Goal: Use online tool/utility: Utilize a website feature to perform a specific function

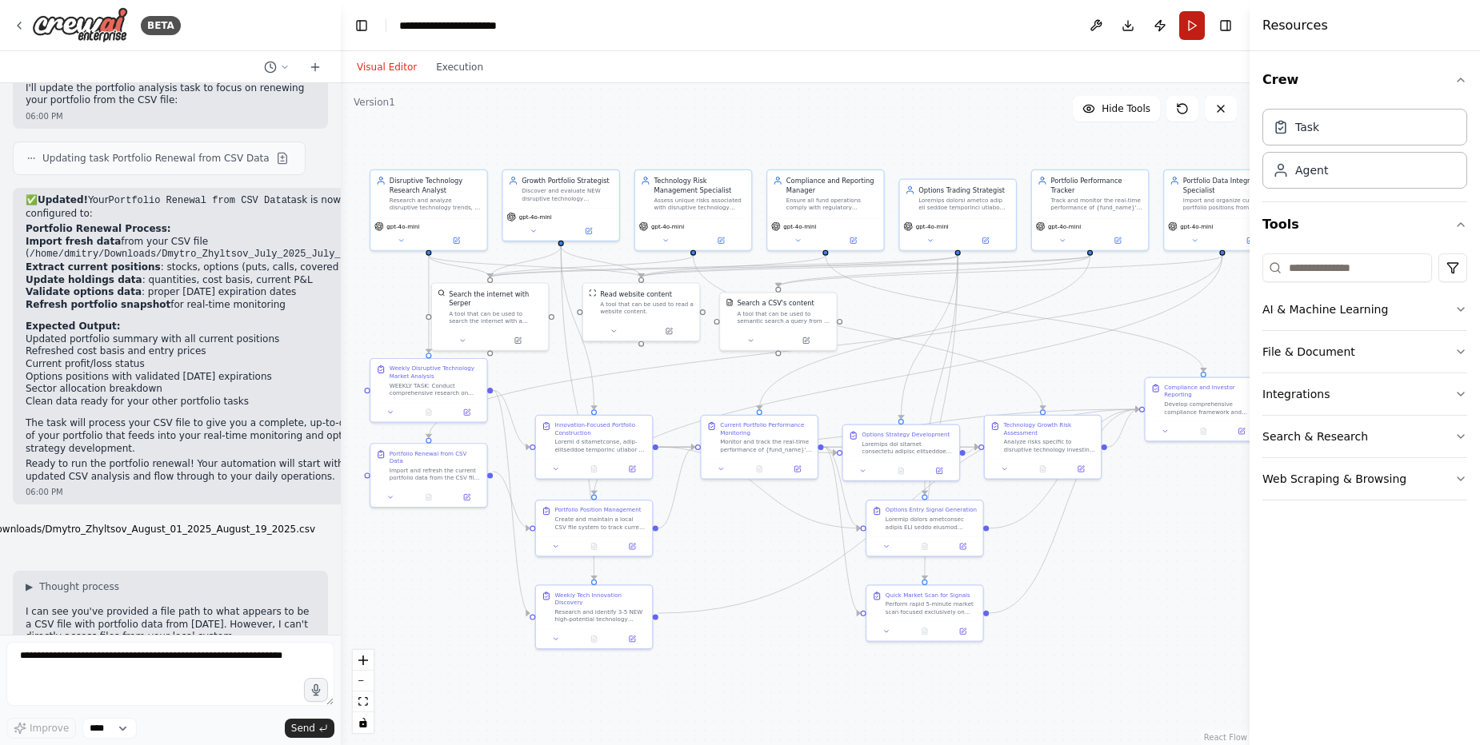
click at [1189, 20] on button "Run" at bounding box center [1192, 25] width 26 height 29
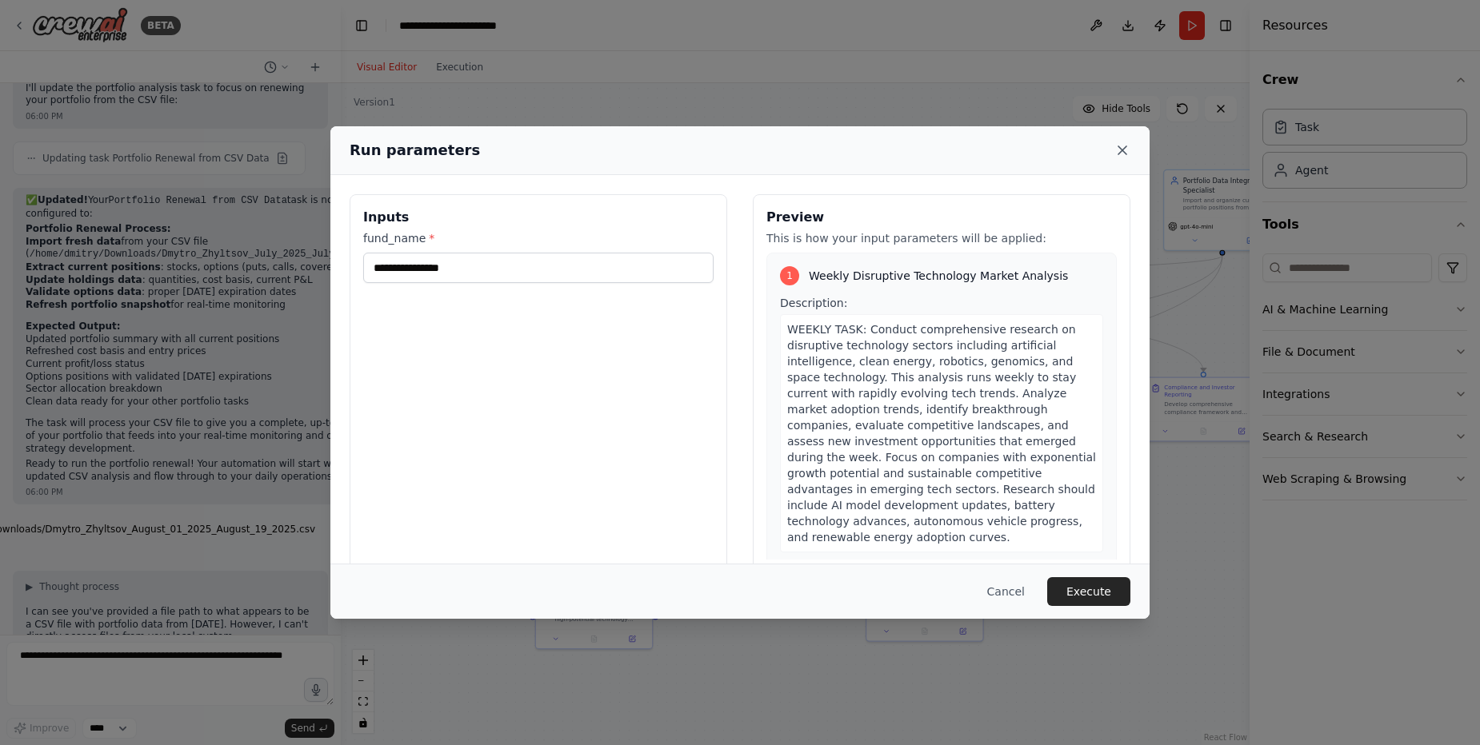
click at [1123, 146] on icon at bounding box center [1122, 150] width 16 height 16
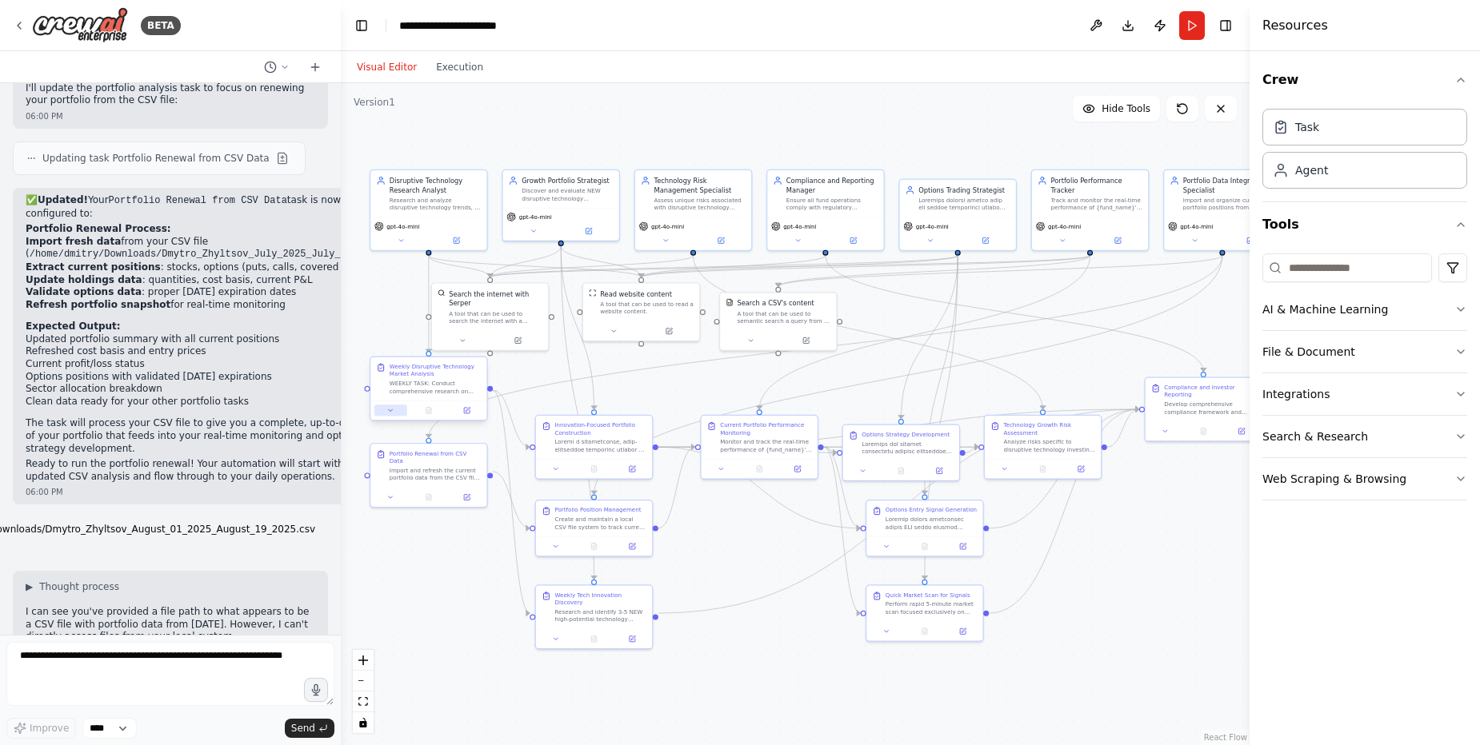
click at [392, 412] on icon at bounding box center [389, 410] width 7 height 7
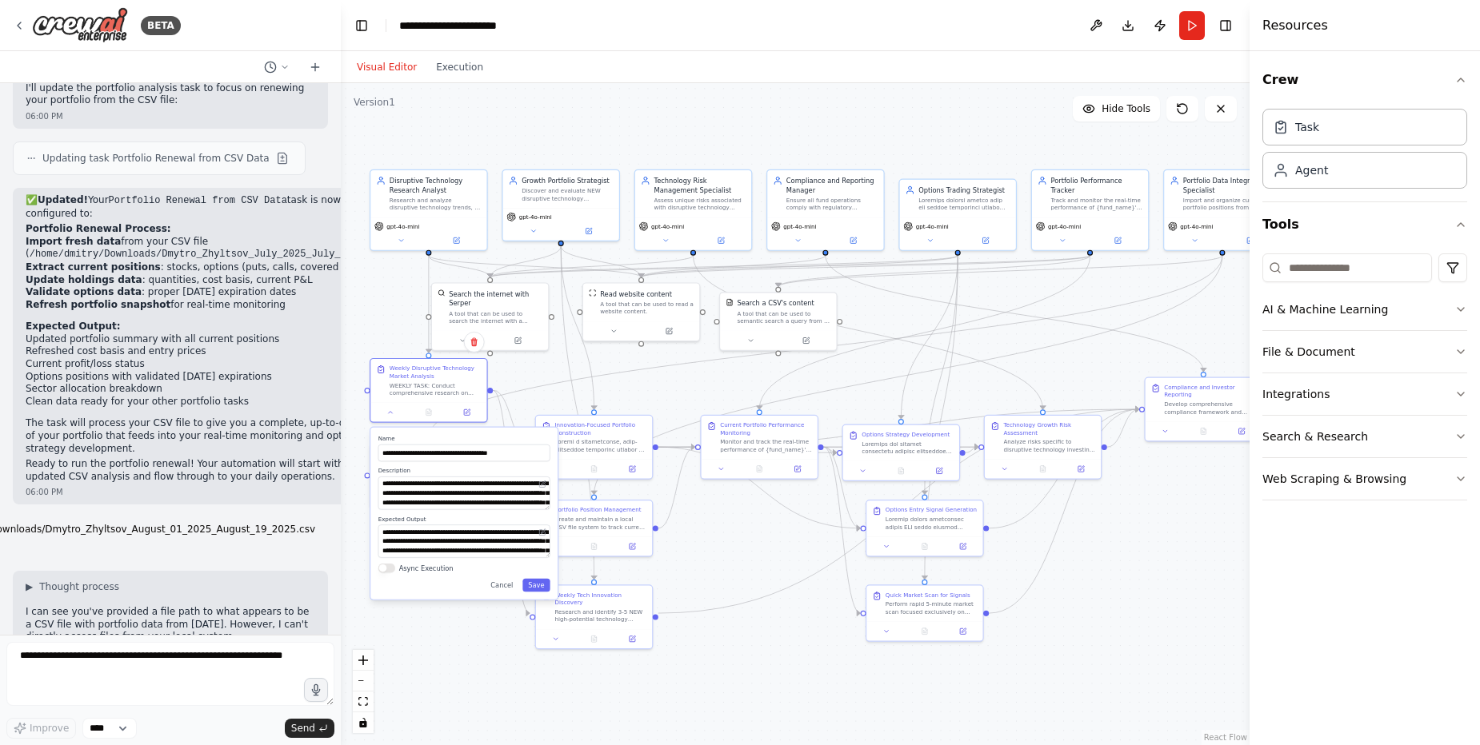
click at [393, 565] on button "Async Execution" at bounding box center [386, 569] width 17 height 10
click at [541, 586] on button "Save" at bounding box center [535, 586] width 27 height 14
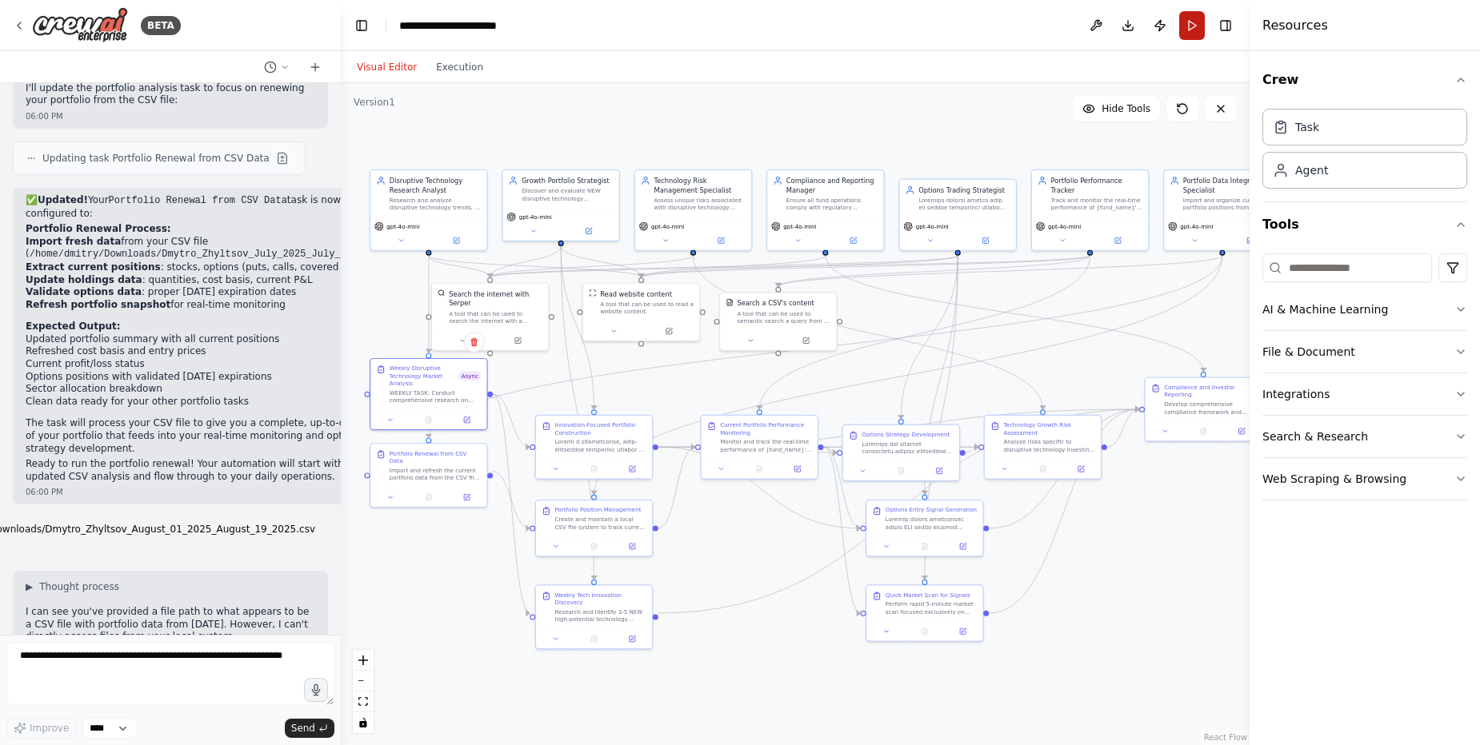
click at [1189, 21] on button "Run" at bounding box center [1192, 25] width 26 height 29
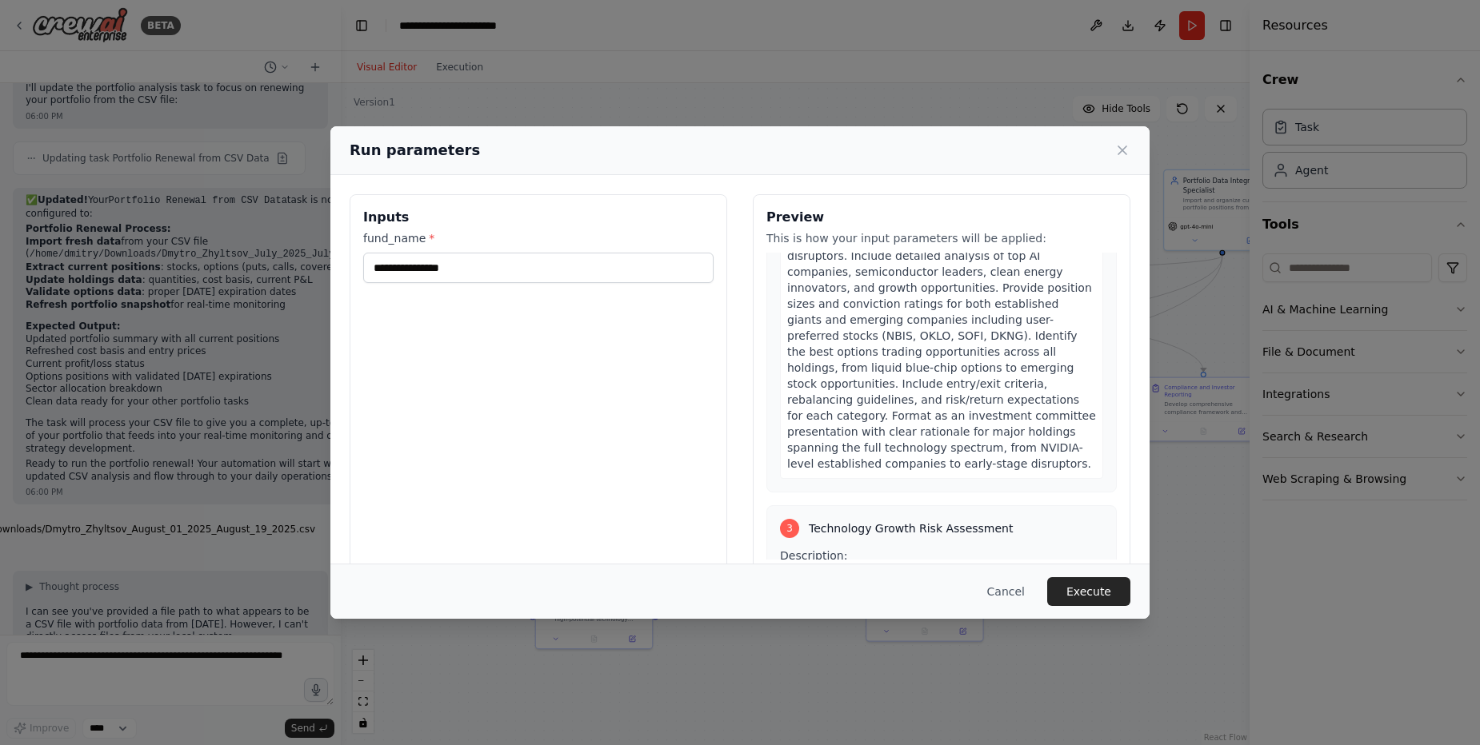
scroll to position [1033, 0]
click at [1086, 597] on button "Execute" at bounding box center [1088, 591] width 83 height 29
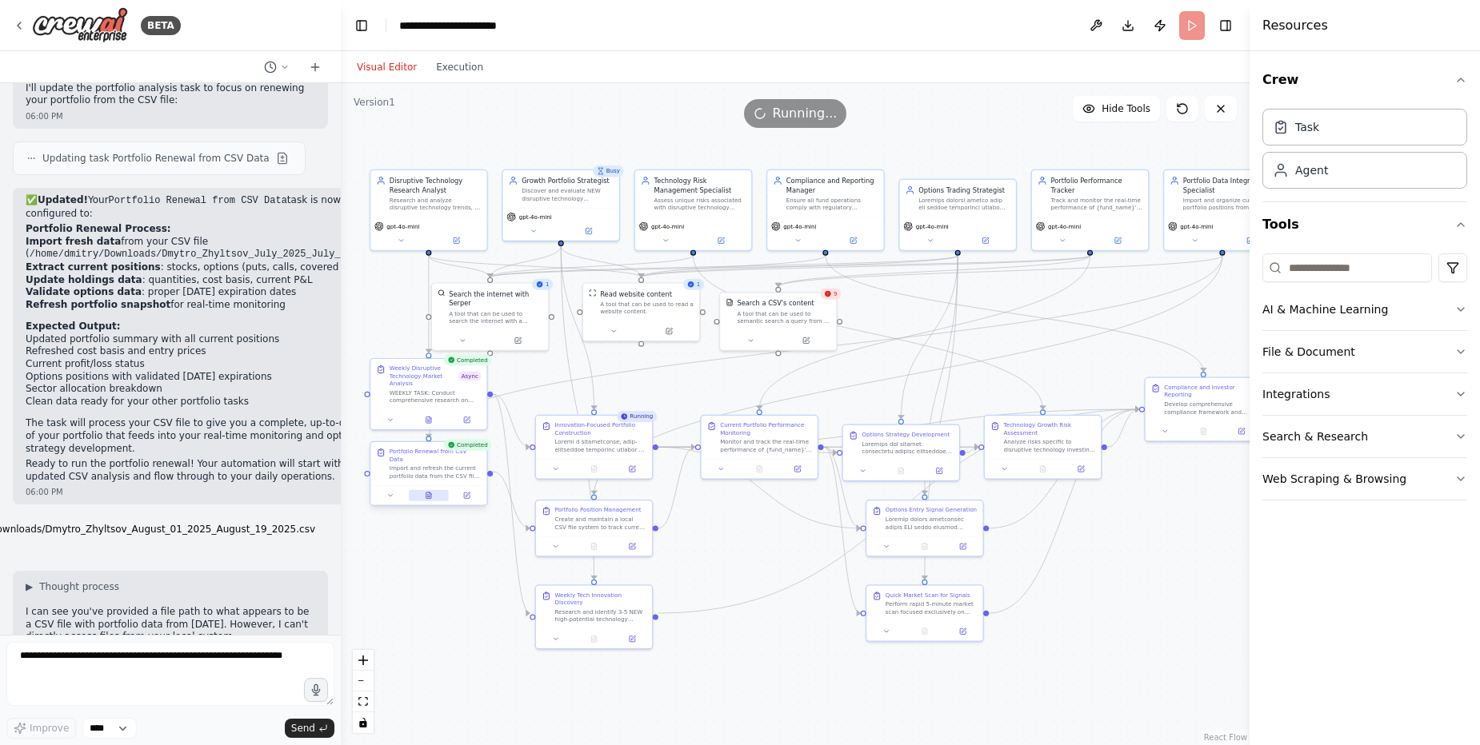
click at [430, 493] on icon at bounding box center [431, 494] width 2 height 2
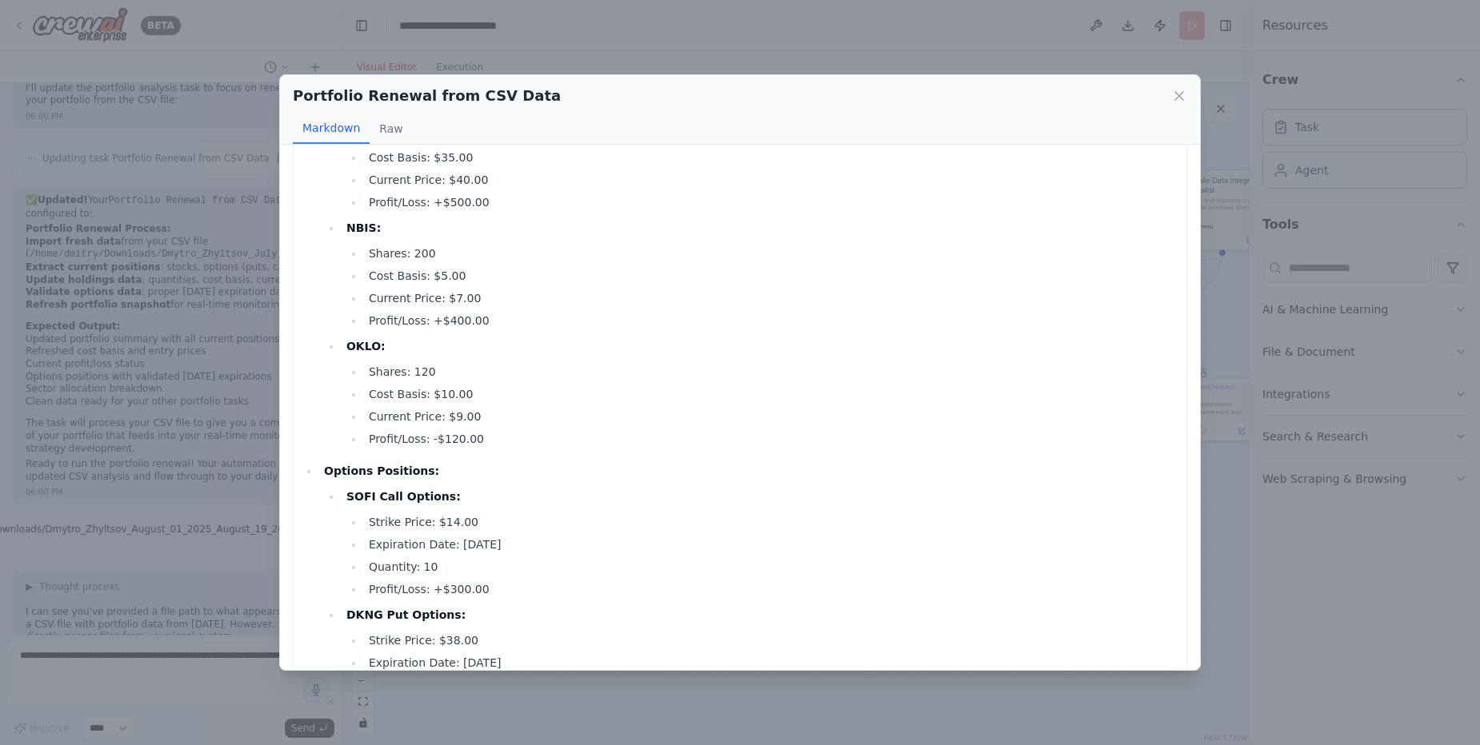
scroll to position [0, 0]
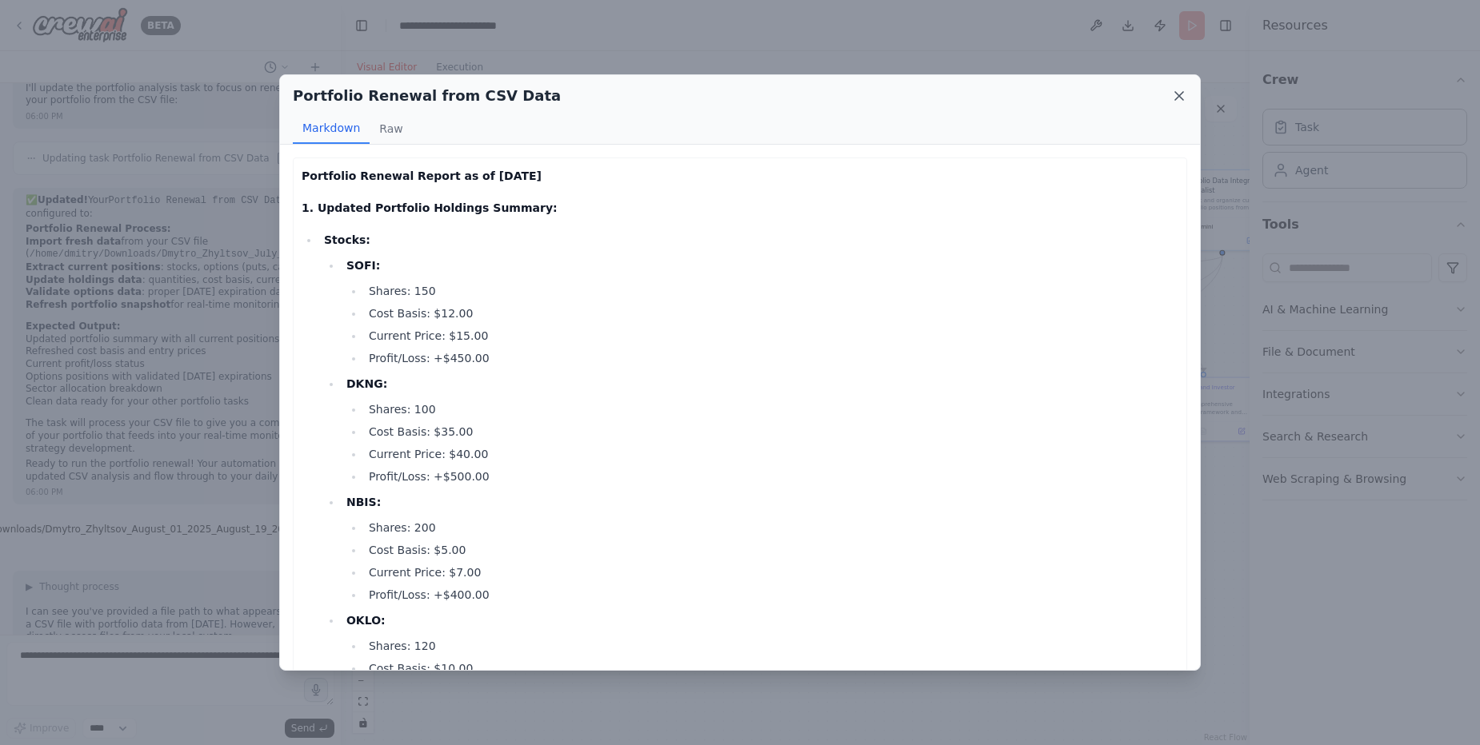
click at [1178, 98] on icon at bounding box center [1179, 96] width 8 height 8
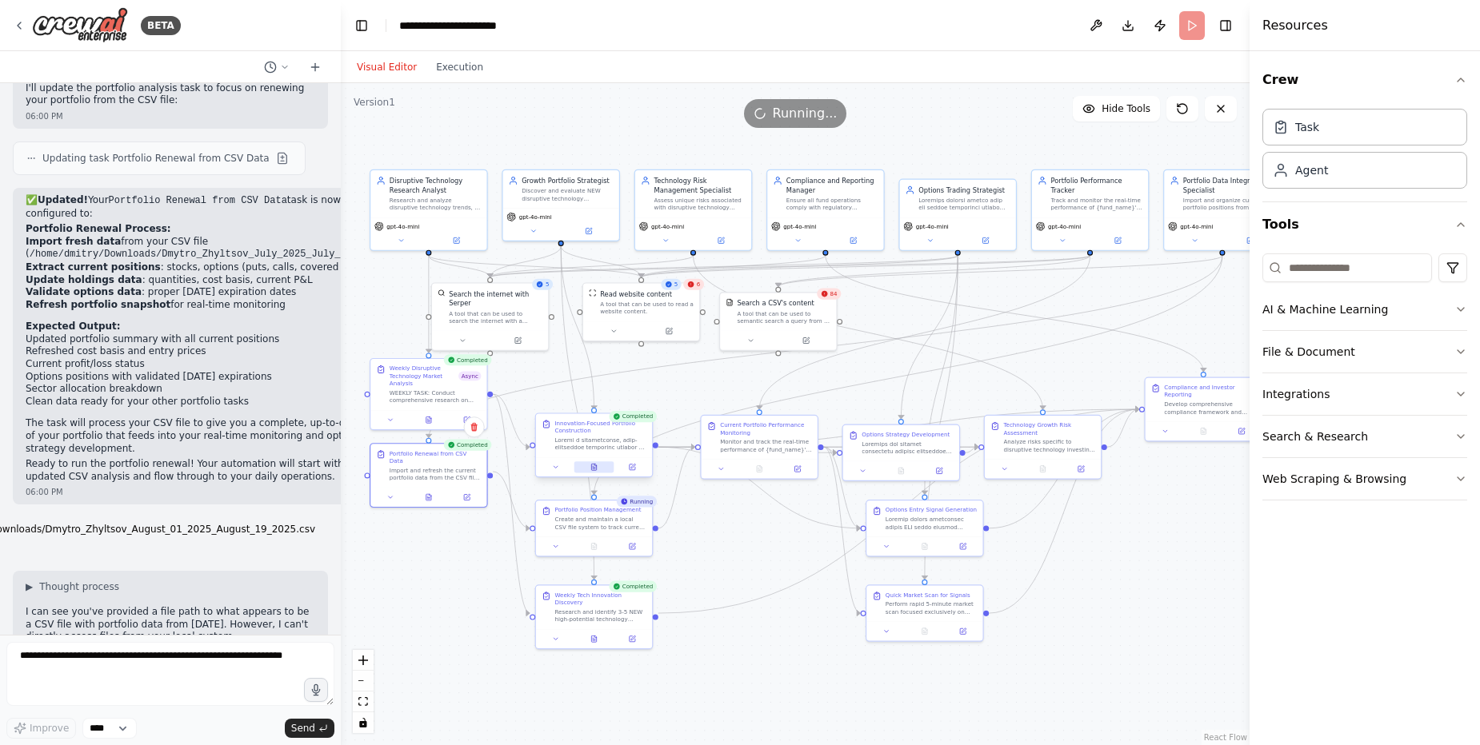
click at [597, 473] on button at bounding box center [594, 467] width 40 height 11
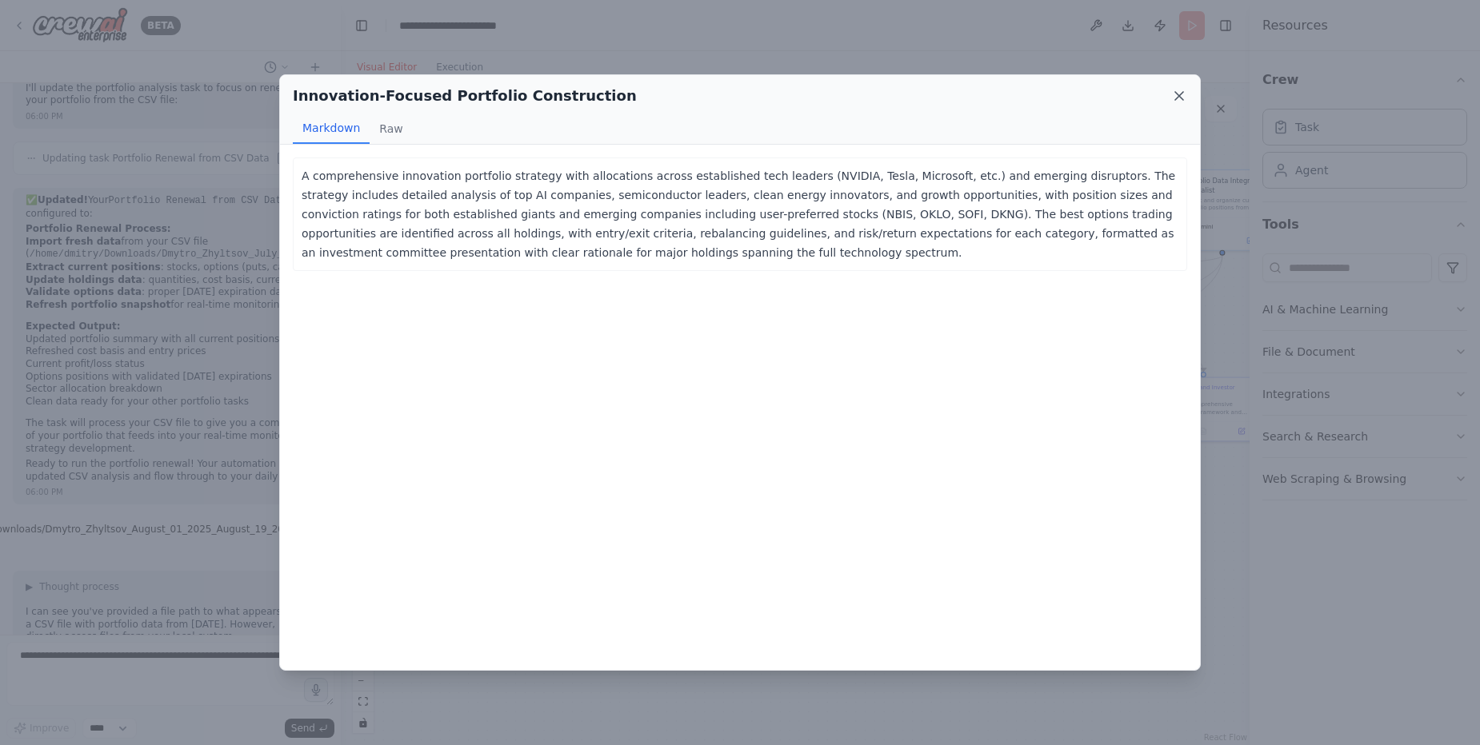
click at [1173, 90] on icon at bounding box center [1179, 96] width 16 height 16
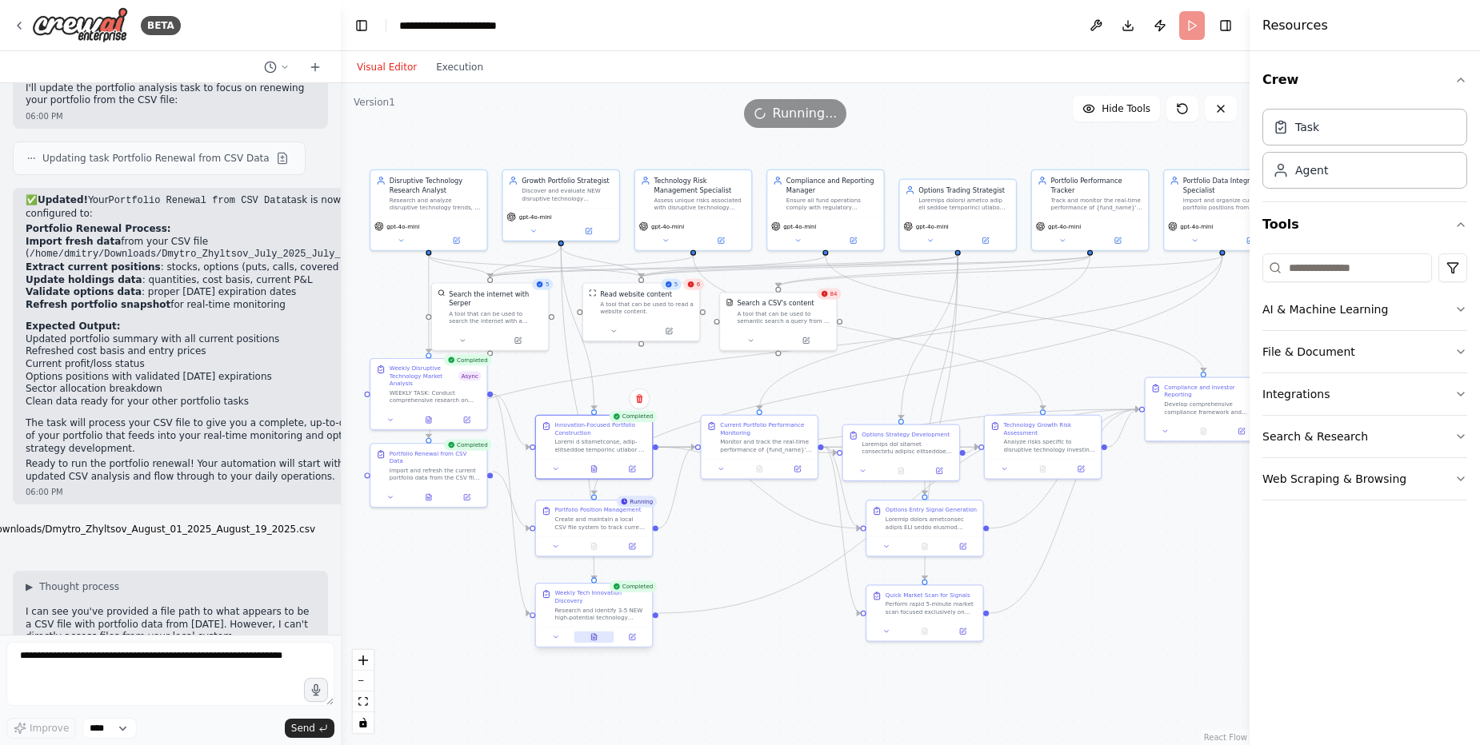
click at [594, 634] on icon at bounding box center [595, 635] width 2 height 2
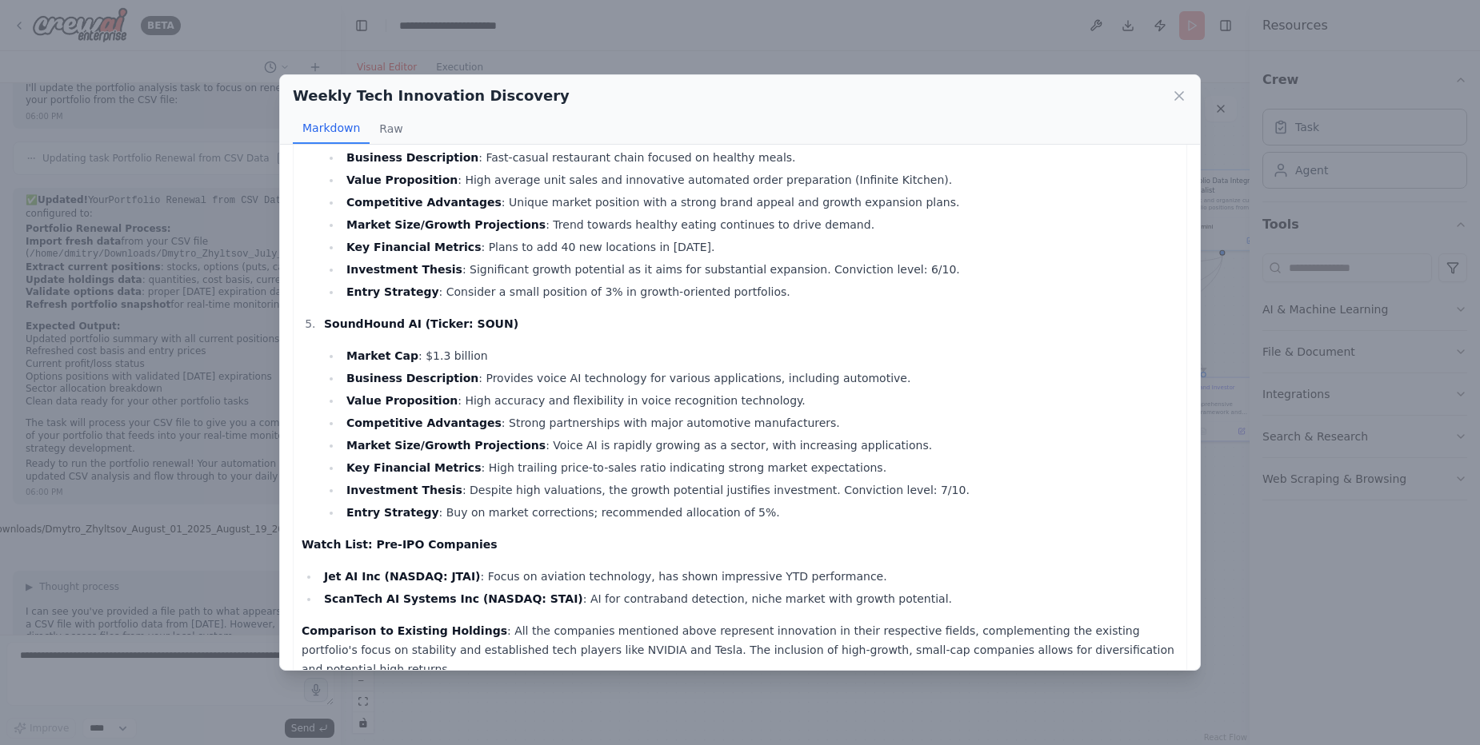
scroll to position [861, 0]
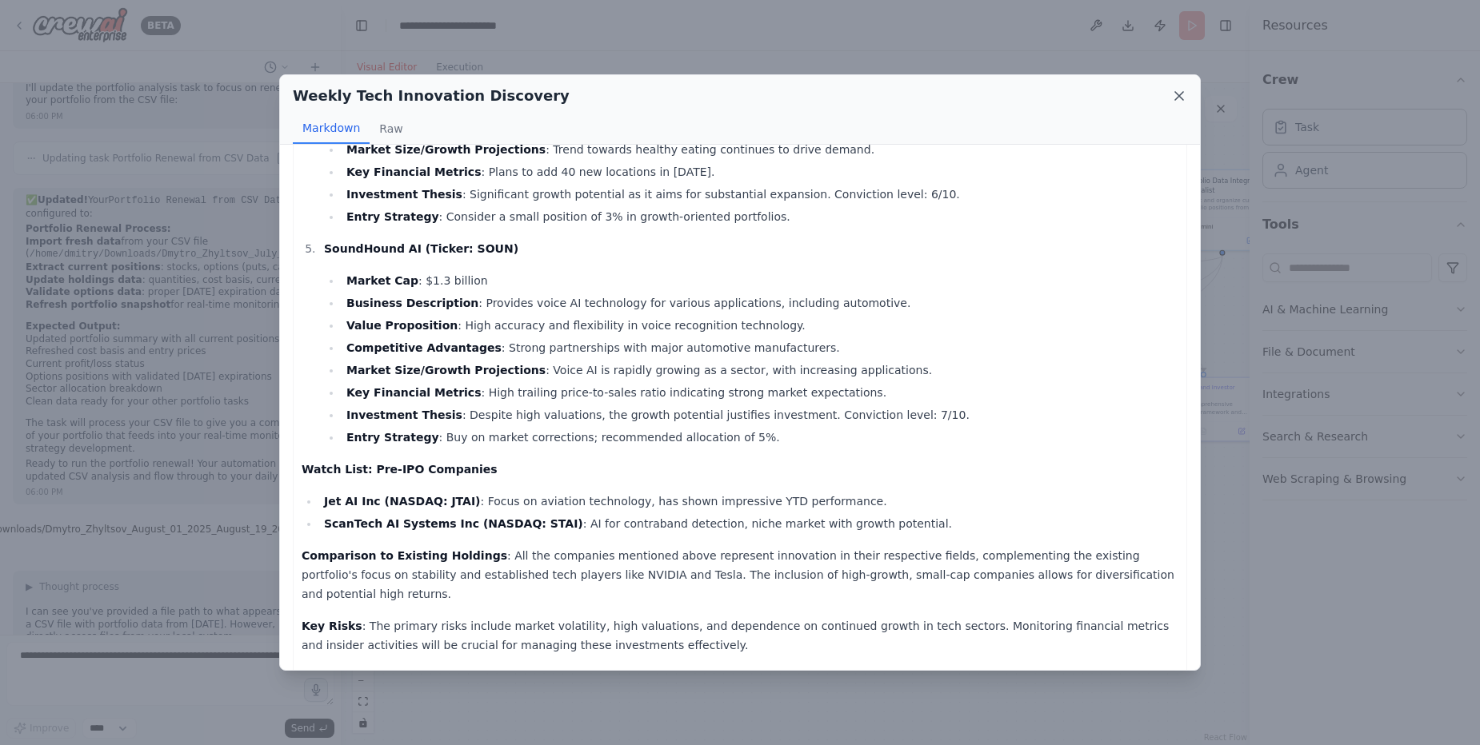
click at [1178, 97] on icon at bounding box center [1179, 96] width 8 height 8
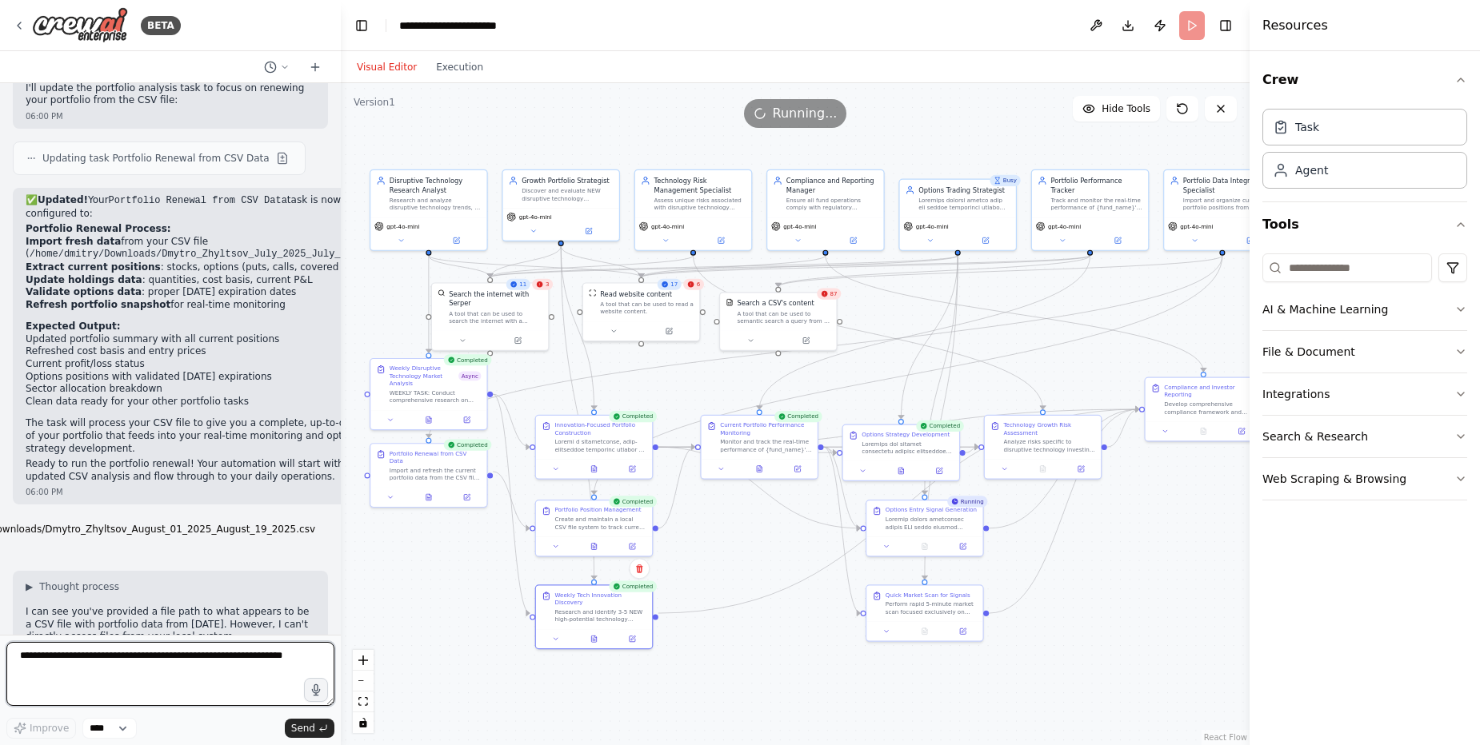
click at [192, 654] on textarea at bounding box center [170, 674] width 328 height 64
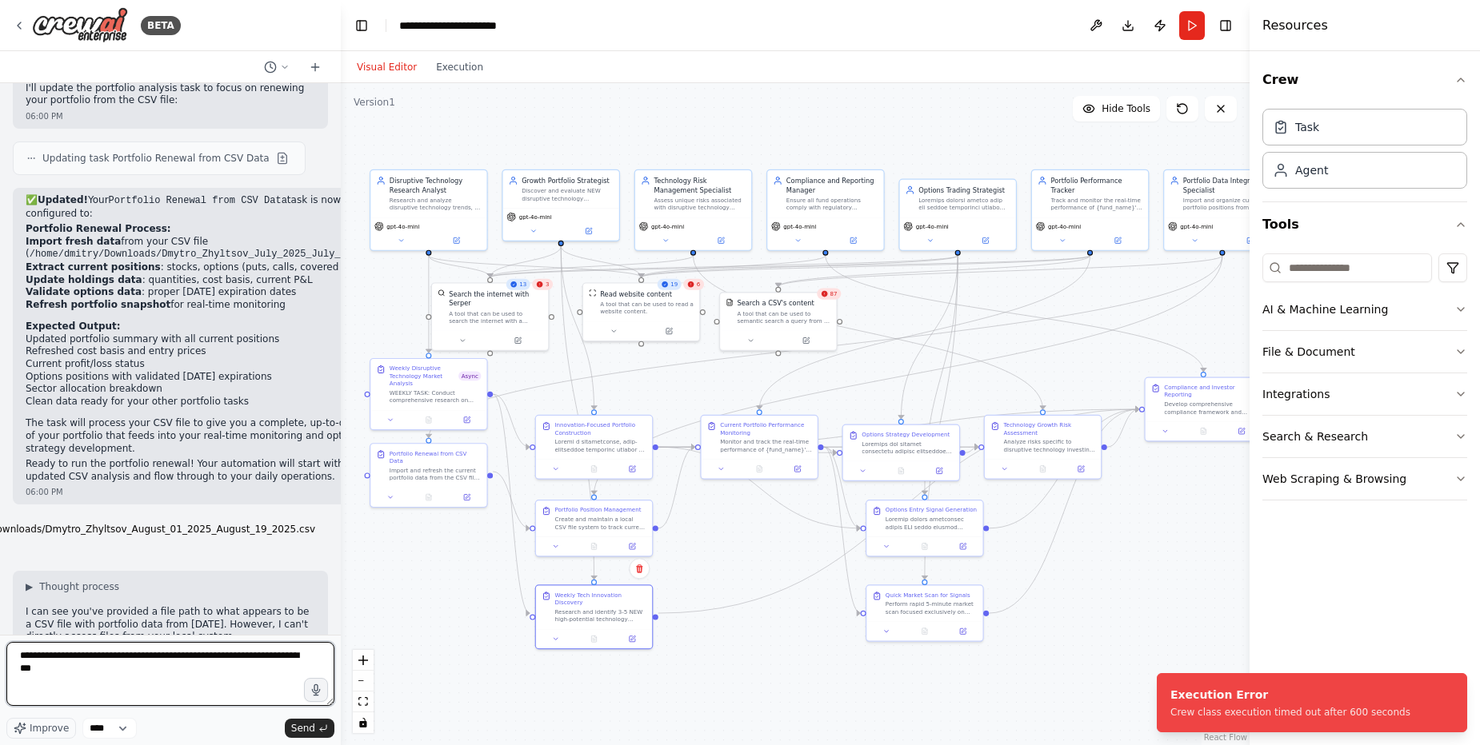
click at [64, 668] on textarea "**********" at bounding box center [170, 674] width 328 height 64
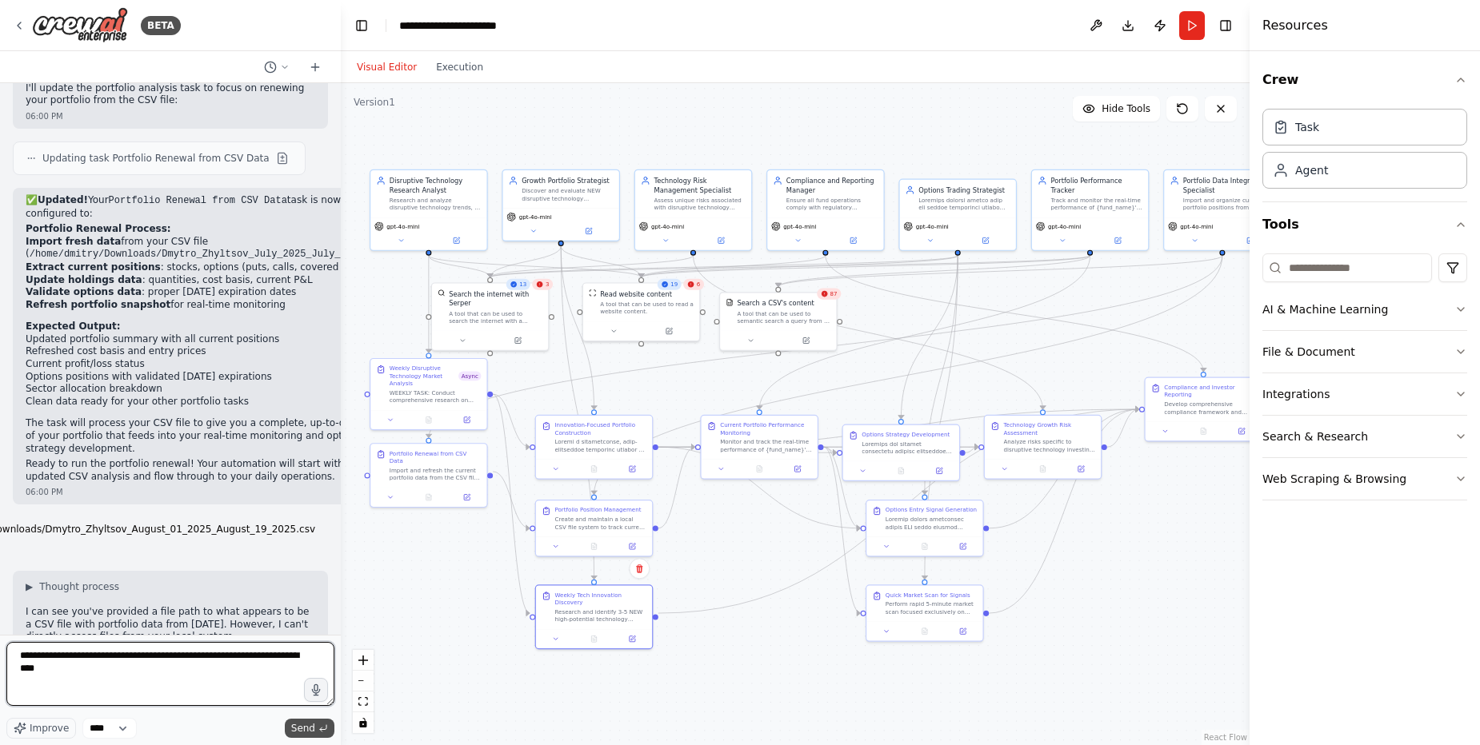
type textarea "**********"
click at [305, 729] on span "Send" at bounding box center [303, 728] width 24 height 13
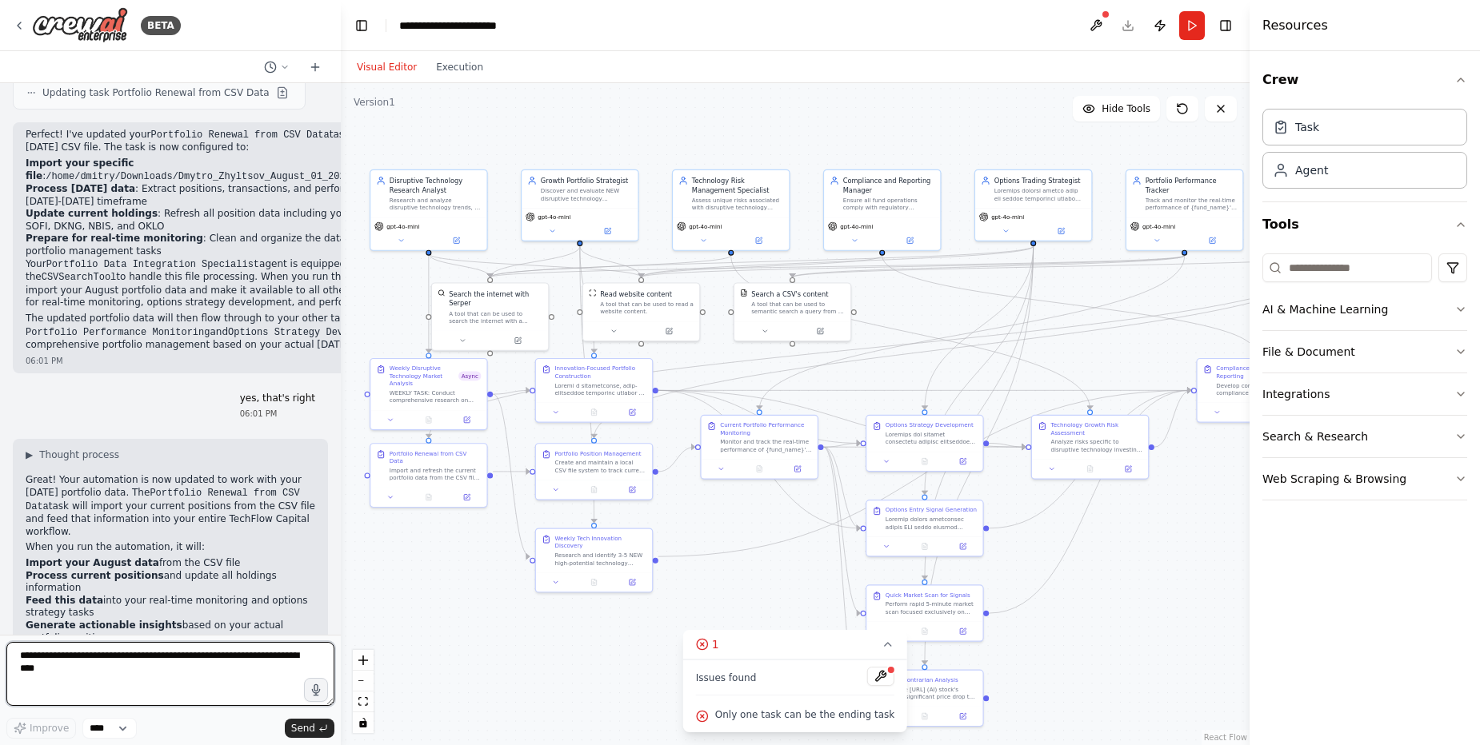
scroll to position [45073, 0]
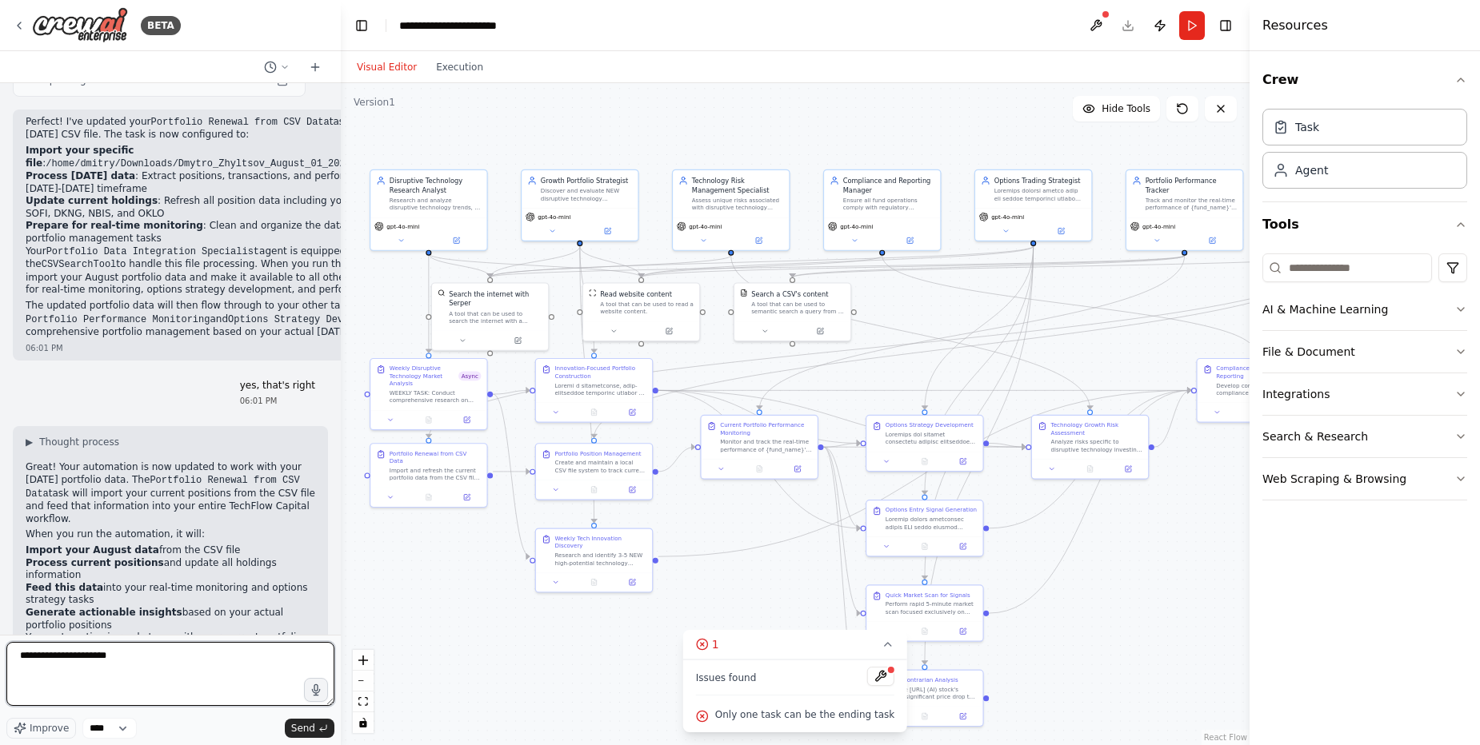
type textarea "**********"
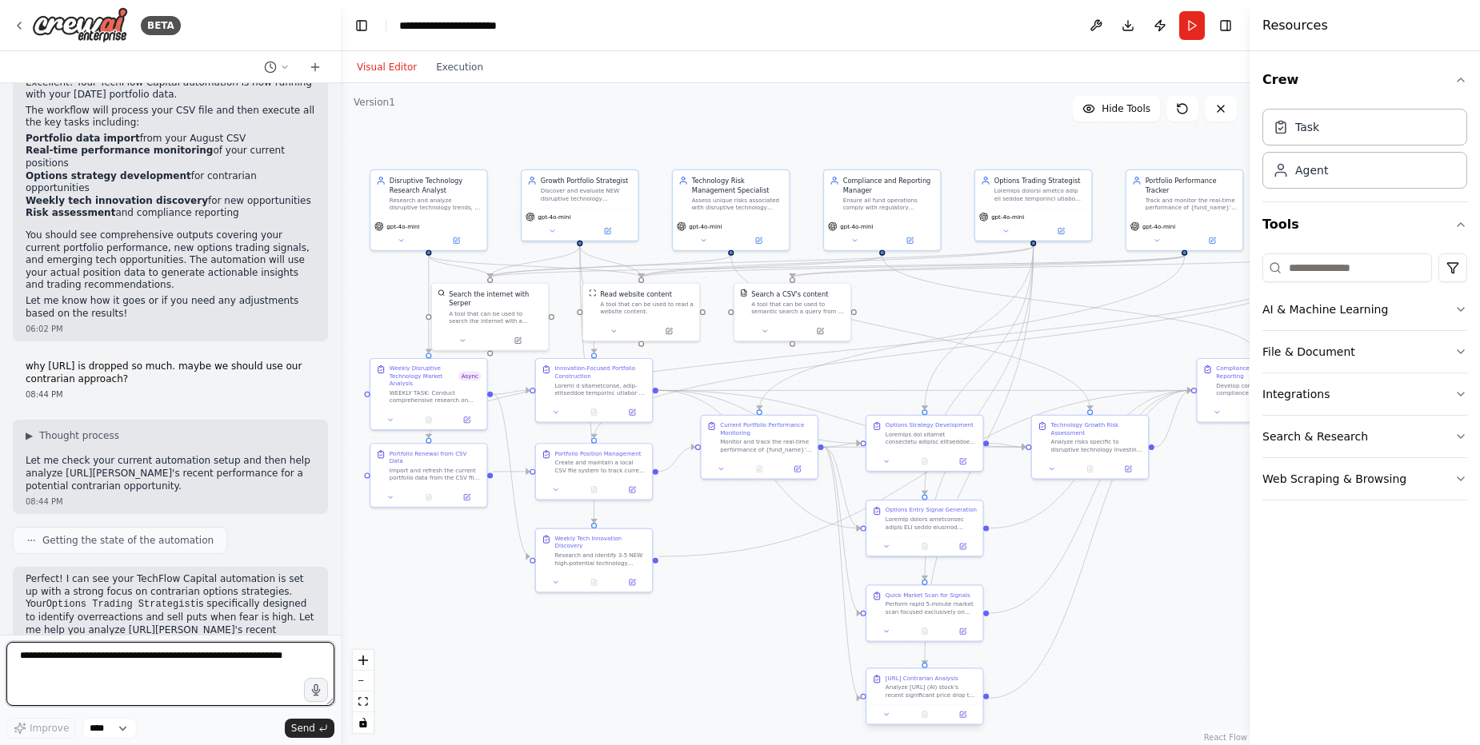
scroll to position [45801, 0]
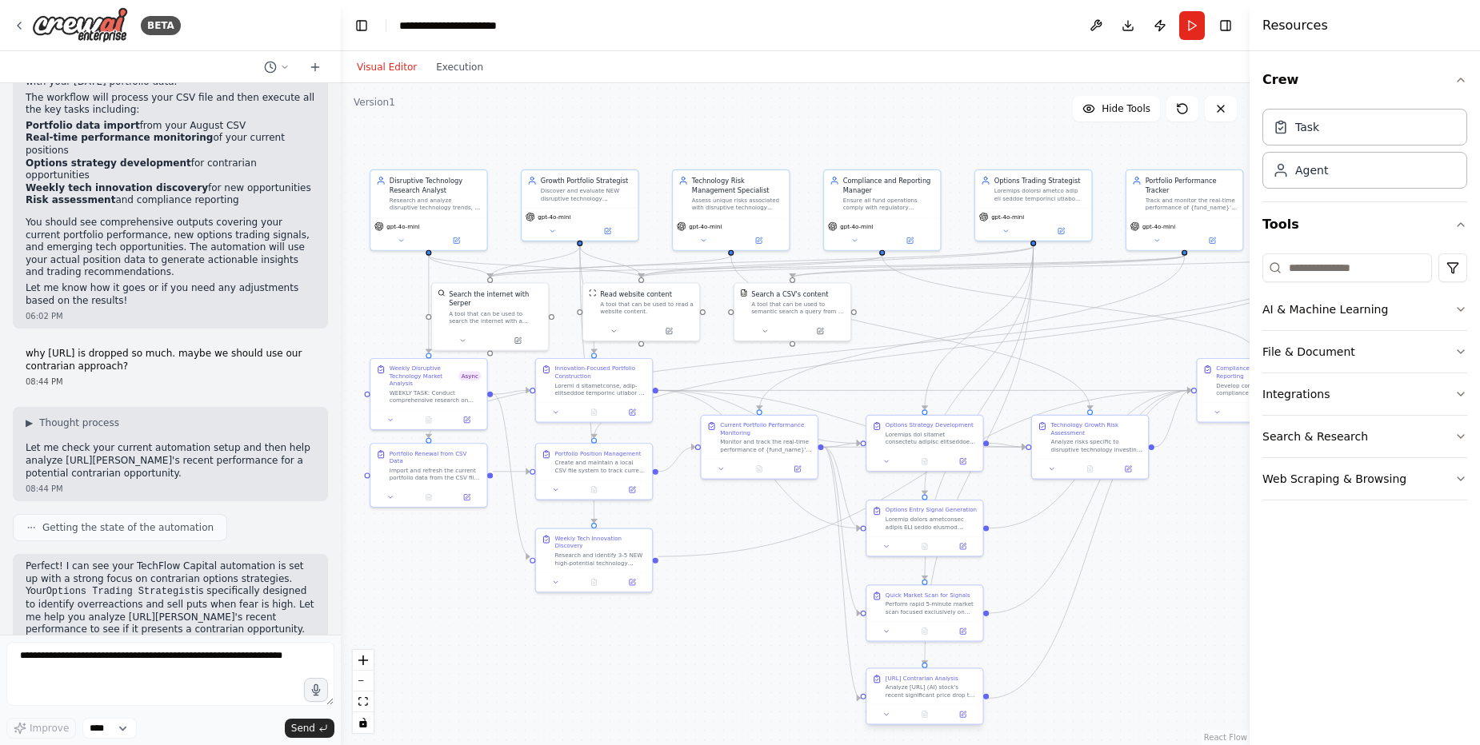
click at [920, 685] on div "Analyze [URL] (AI) stock's recent significant price drop to determine if it rep…" at bounding box center [931, 691] width 92 height 15
click at [886, 714] on icon at bounding box center [887, 715] width 4 height 2
click at [1182, 601] on div ".deletable-edge-delete-btn { width: 20px; height: 20px; border: 0px solid #ffff…" at bounding box center [795, 414] width 909 height 662
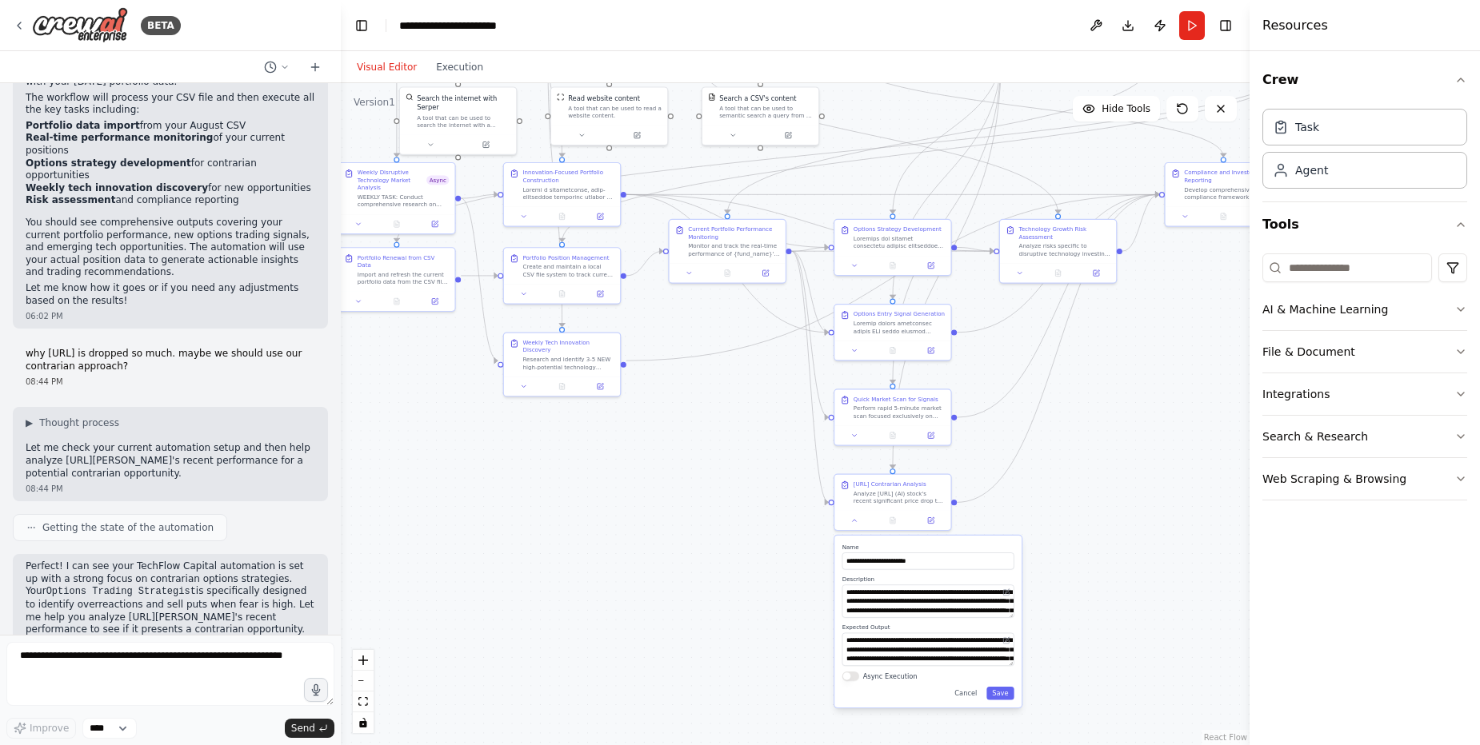
drag, startPoint x: 1182, startPoint y: 601, endPoint x: 1150, endPoint y: 405, distance: 198.6
click at [1150, 405] on div ".deletable-edge-delete-btn { width: 20px; height: 20px; border: 0px solid #ffff…" at bounding box center [795, 414] width 909 height 662
click at [1002, 693] on button "Save" at bounding box center [999, 694] width 27 height 14
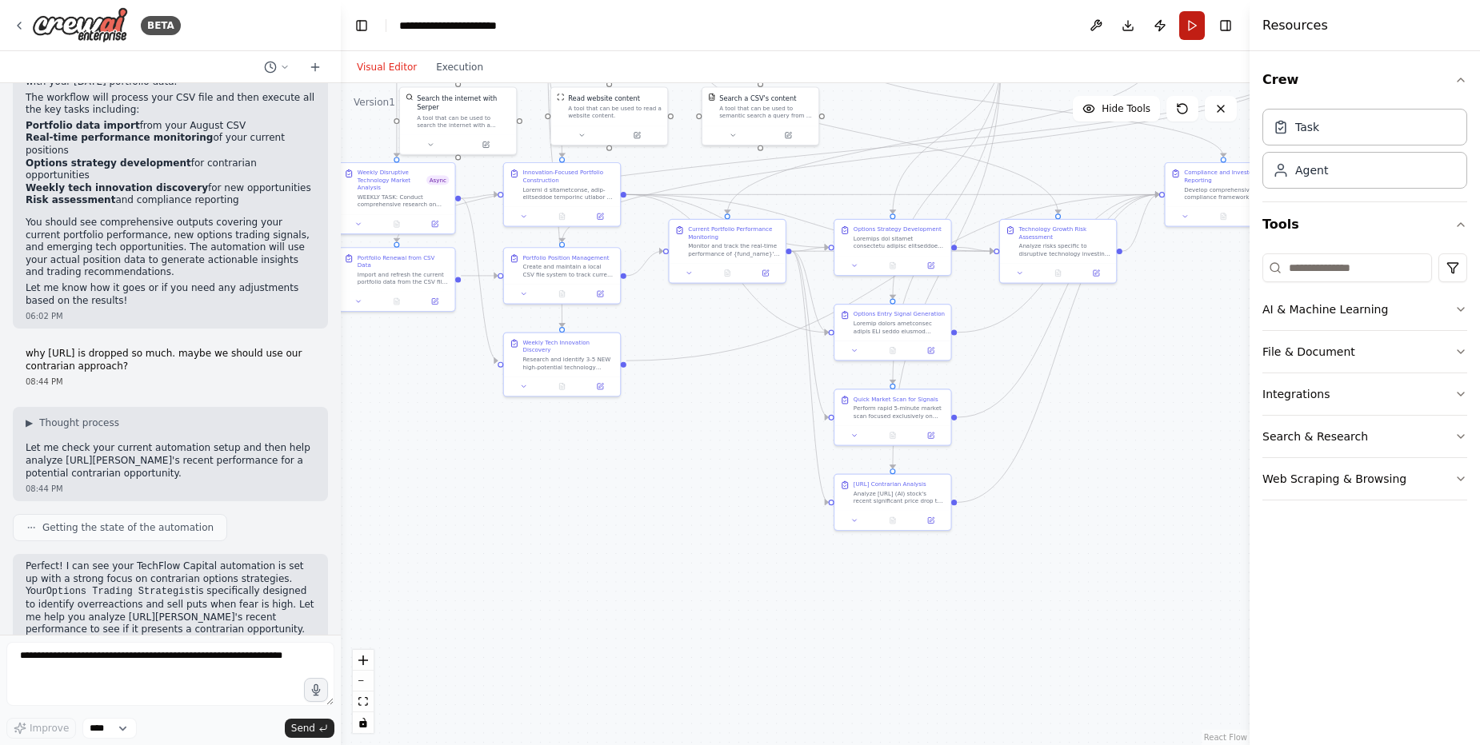
click at [1189, 33] on button "Run" at bounding box center [1192, 25] width 26 height 29
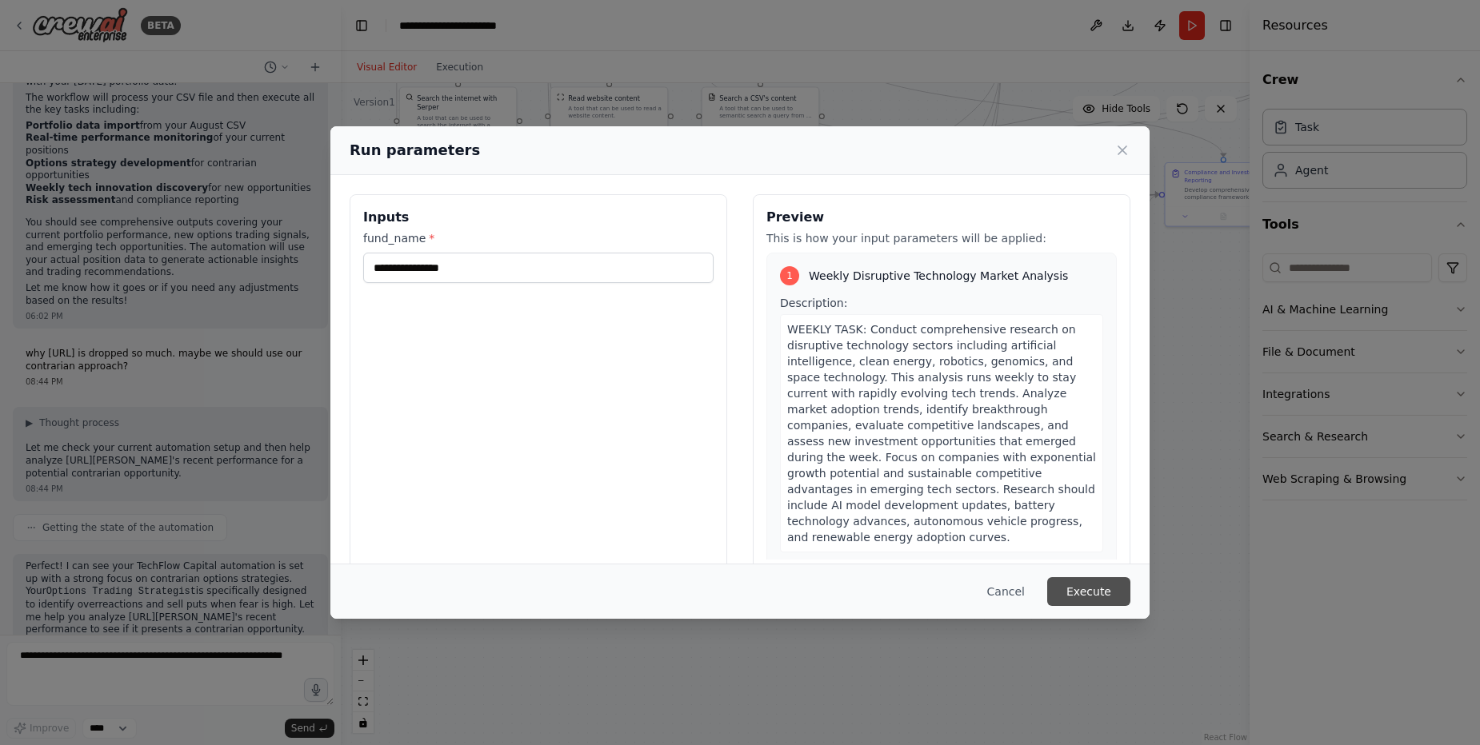
click at [1095, 590] on button "Execute" at bounding box center [1088, 591] width 83 height 29
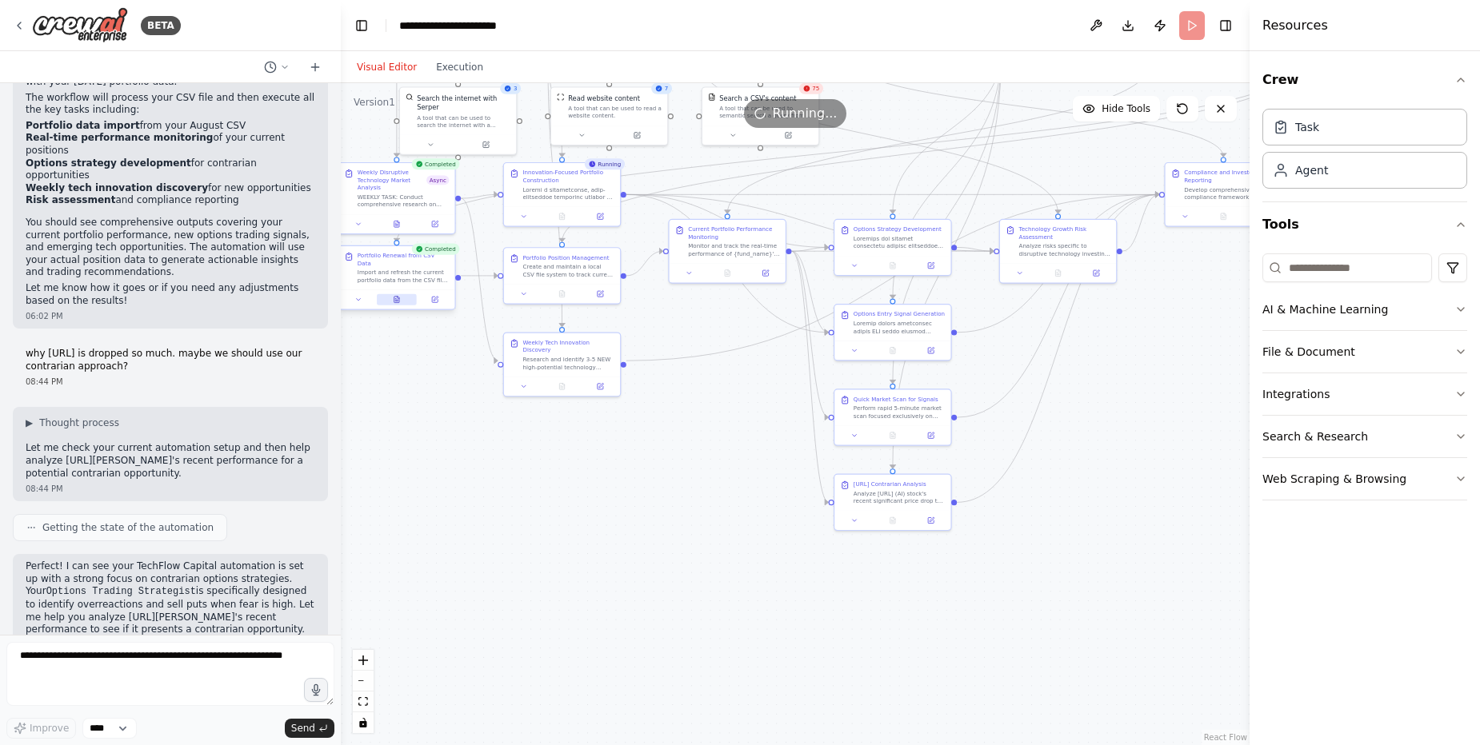
click at [393, 296] on icon at bounding box center [396, 299] width 7 height 7
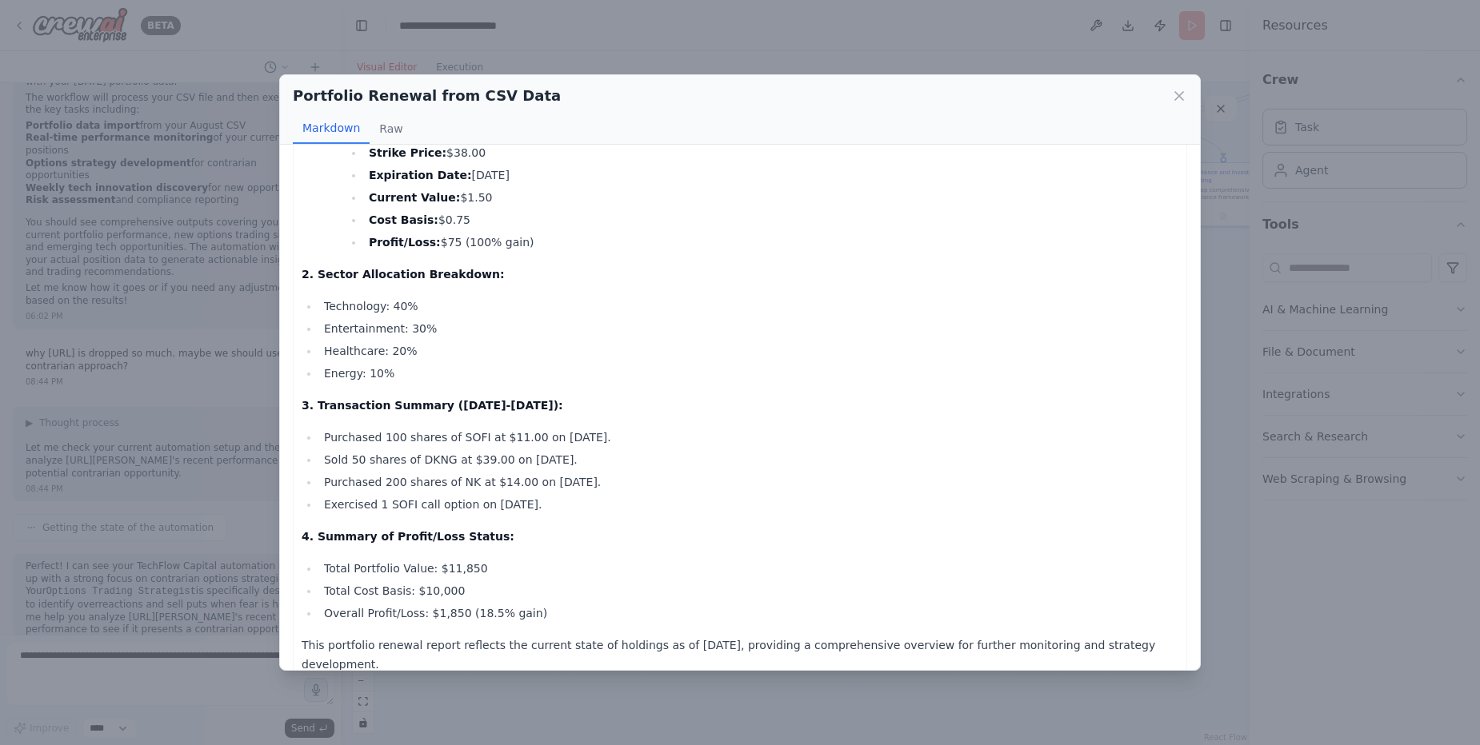
scroll to position [810, 0]
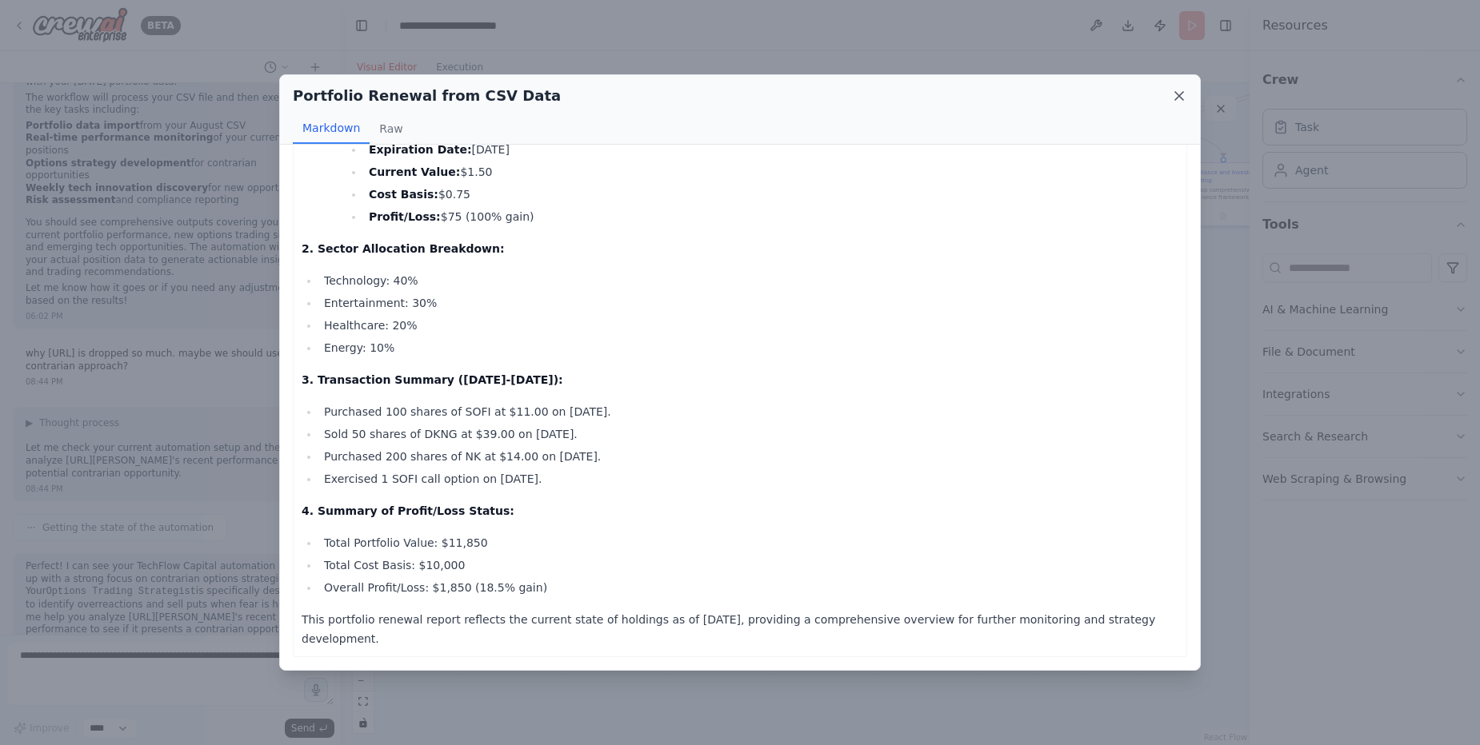
click at [1179, 102] on icon at bounding box center [1179, 96] width 16 height 16
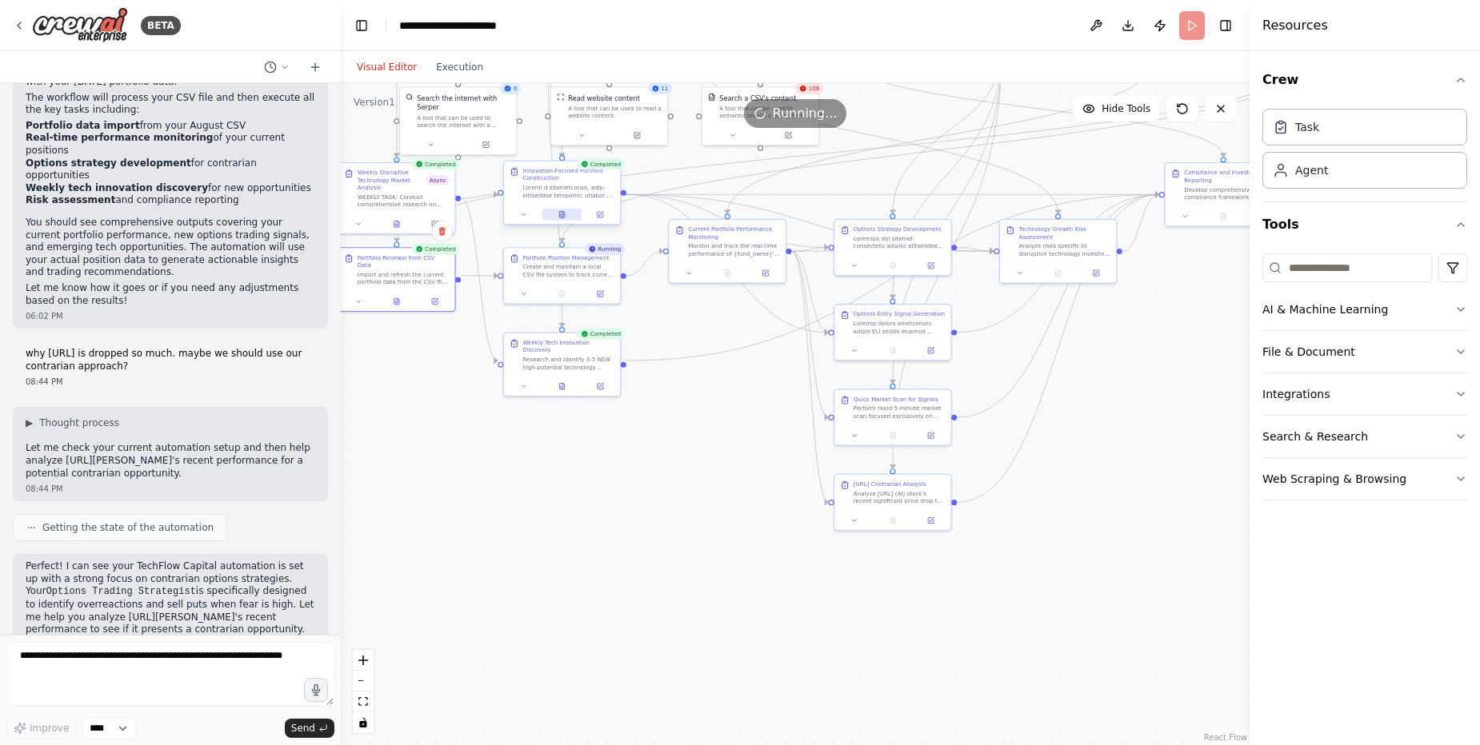
click at [559, 214] on icon at bounding box center [561, 215] width 5 height 6
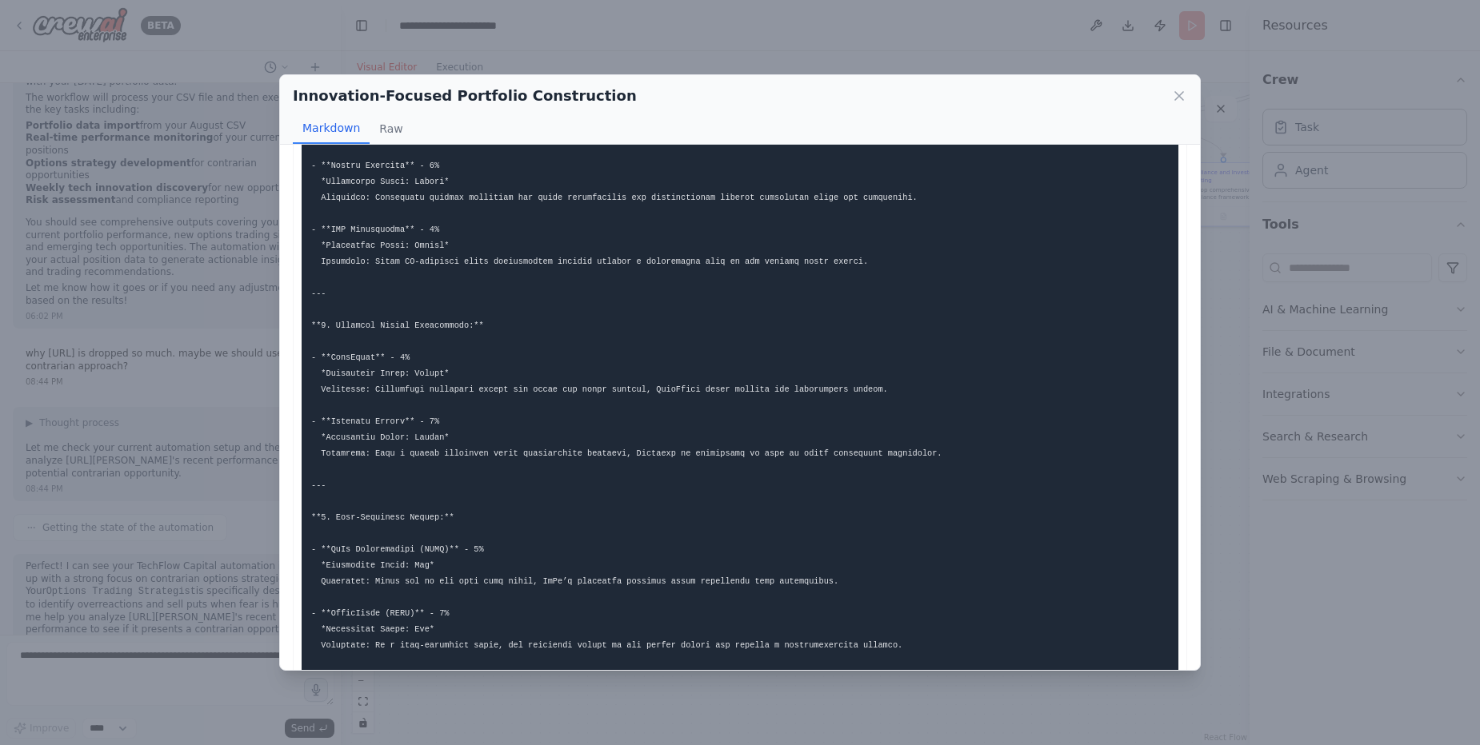
scroll to position [797, 0]
click at [1183, 95] on icon at bounding box center [1179, 96] width 16 height 16
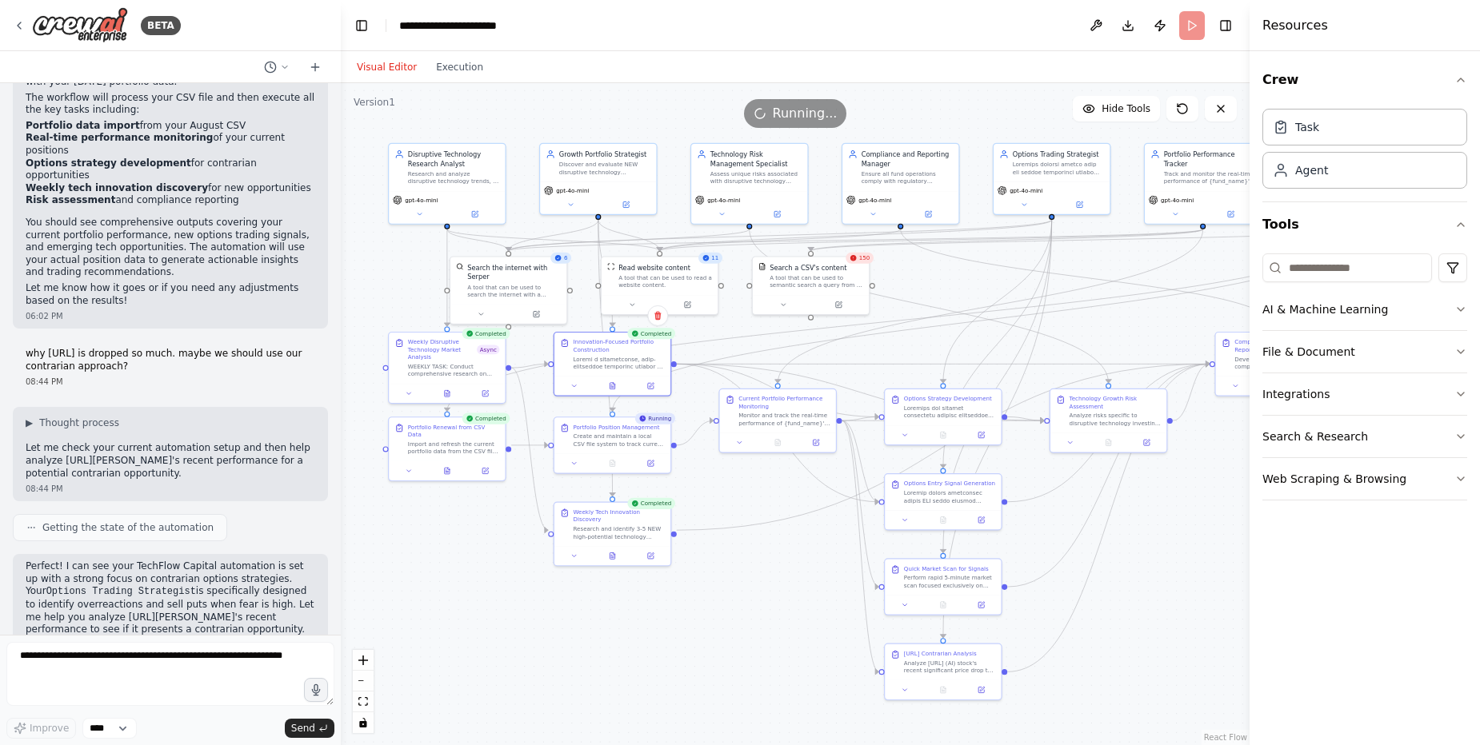
drag, startPoint x: 1197, startPoint y: 302, endPoint x: 1250, endPoint y: 471, distance: 177.8
click at [1250, 471] on div "BETA I want to start own small hedge fund using AI agents as employees 11:00 AM…" at bounding box center [740, 372] width 1480 height 745
click at [782, 443] on icon at bounding box center [780, 441] width 5 height 6
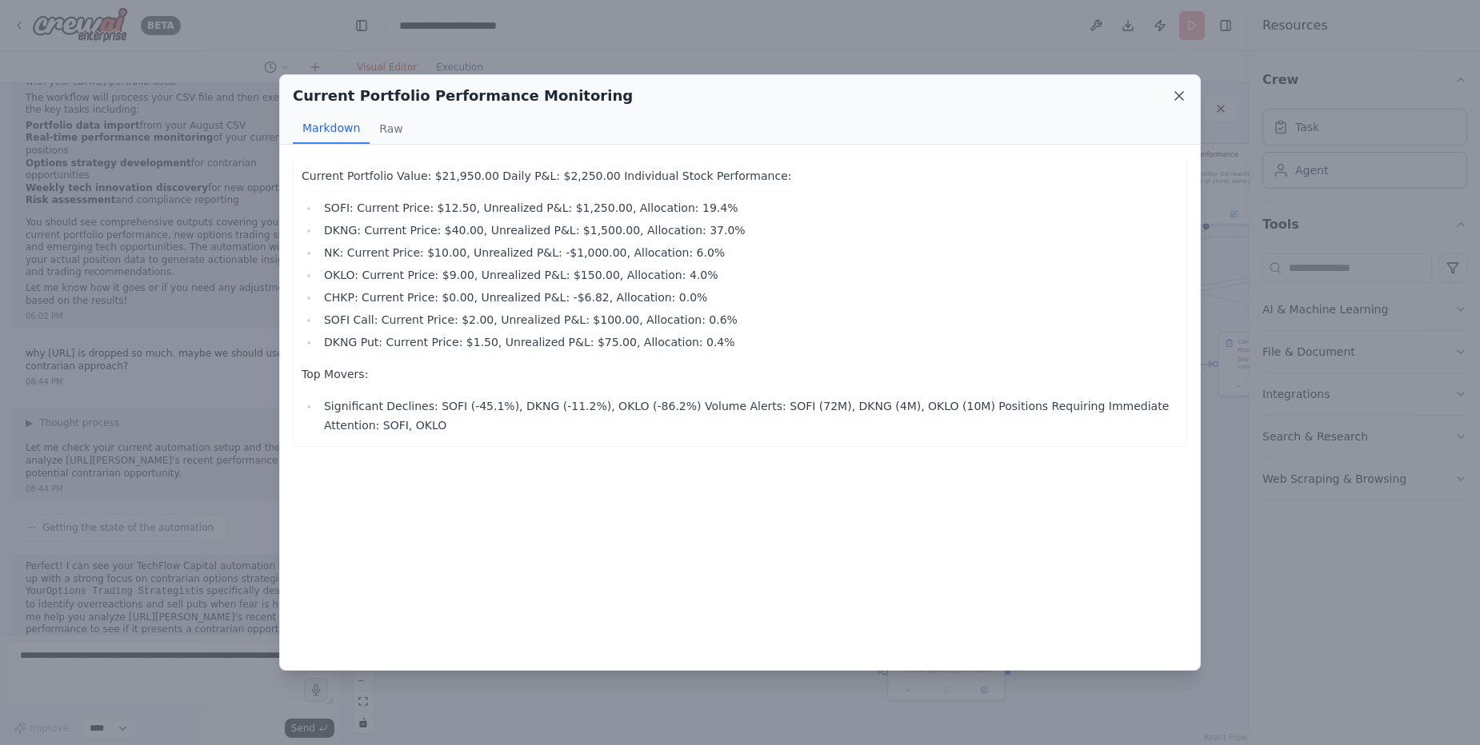
click at [1181, 95] on icon at bounding box center [1179, 96] width 8 height 8
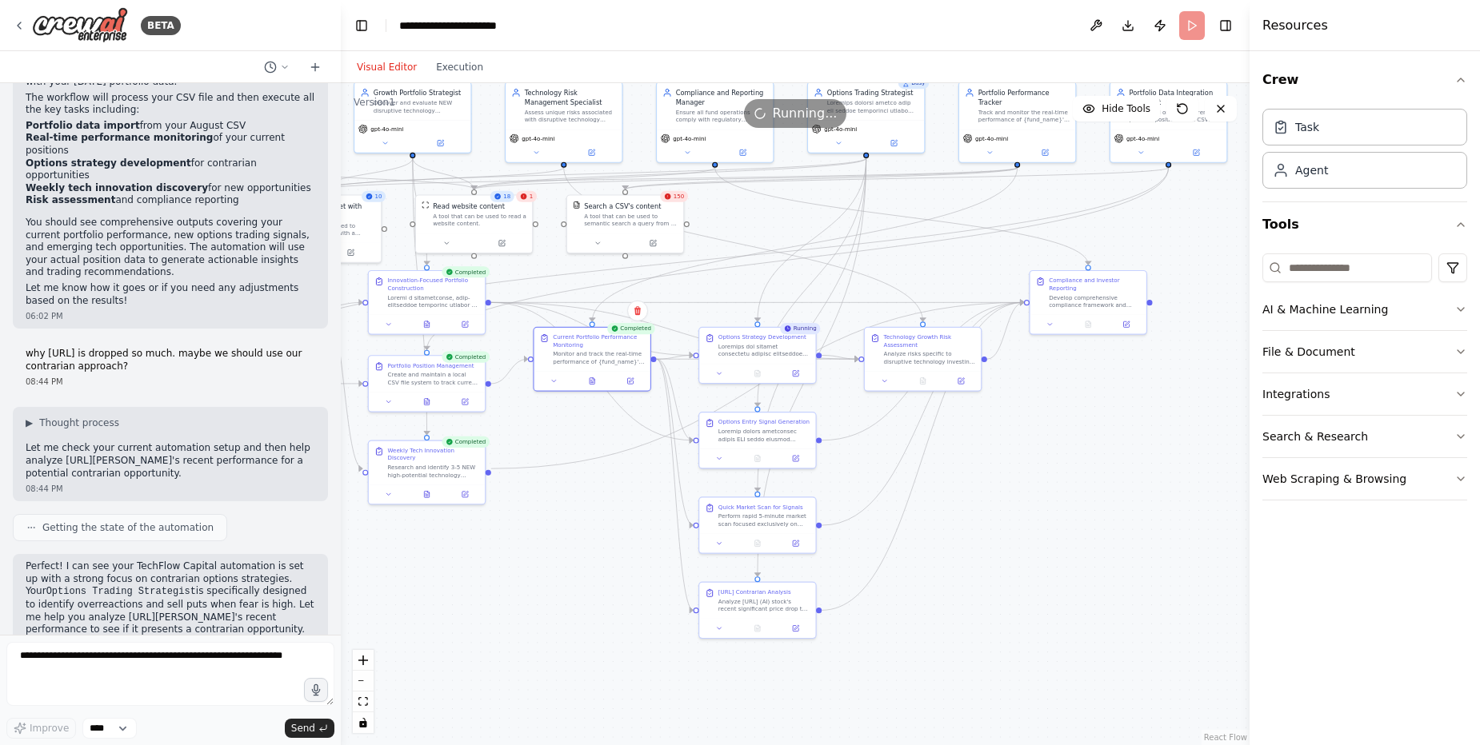
drag, startPoint x: 1179, startPoint y: 557, endPoint x: 990, endPoint y: 495, distance: 198.6
click at [990, 495] on div ".deletable-edge-delete-btn { width: 20px; height: 20px; border: 0px solid #ffff…" at bounding box center [795, 414] width 909 height 662
click at [750, 461] on button at bounding box center [757, 456] width 40 height 11
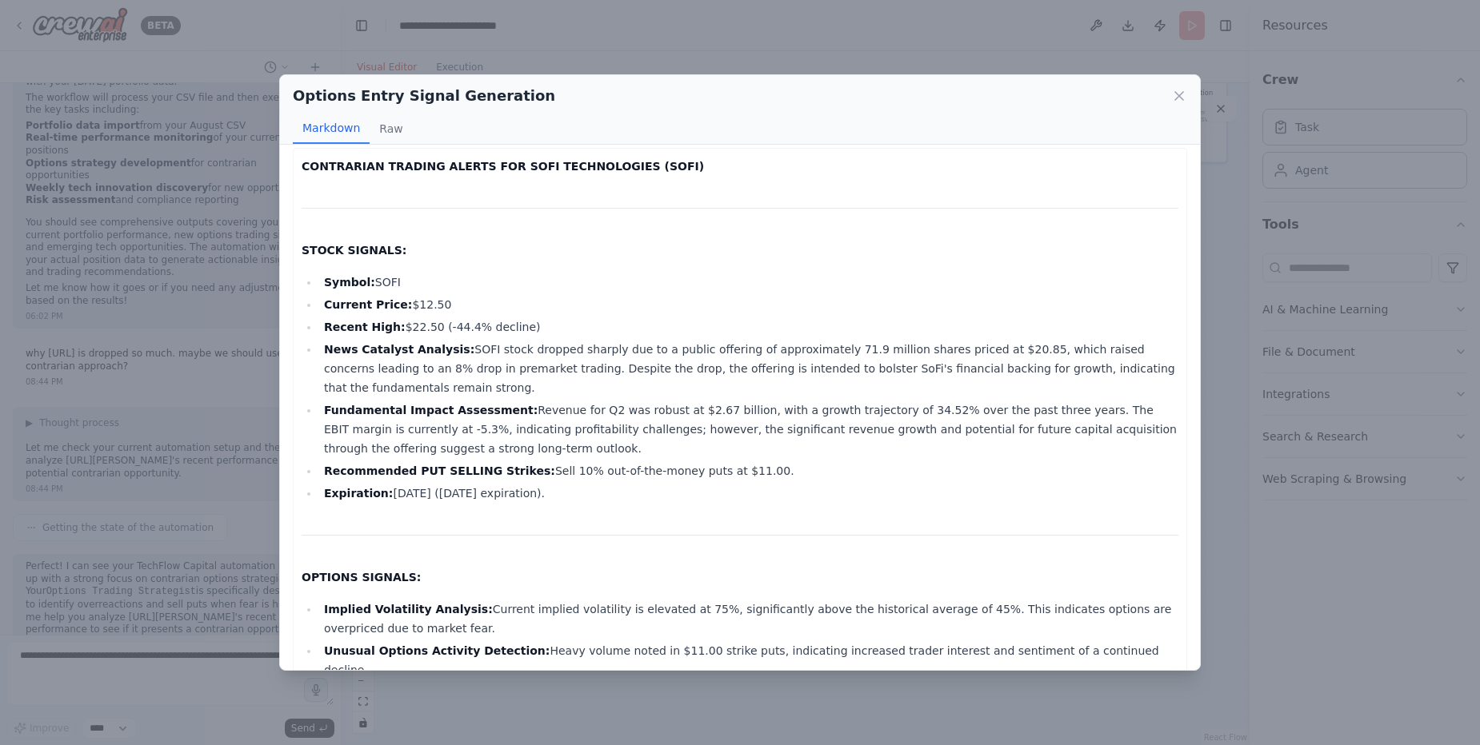
scroll to position [0, 0]
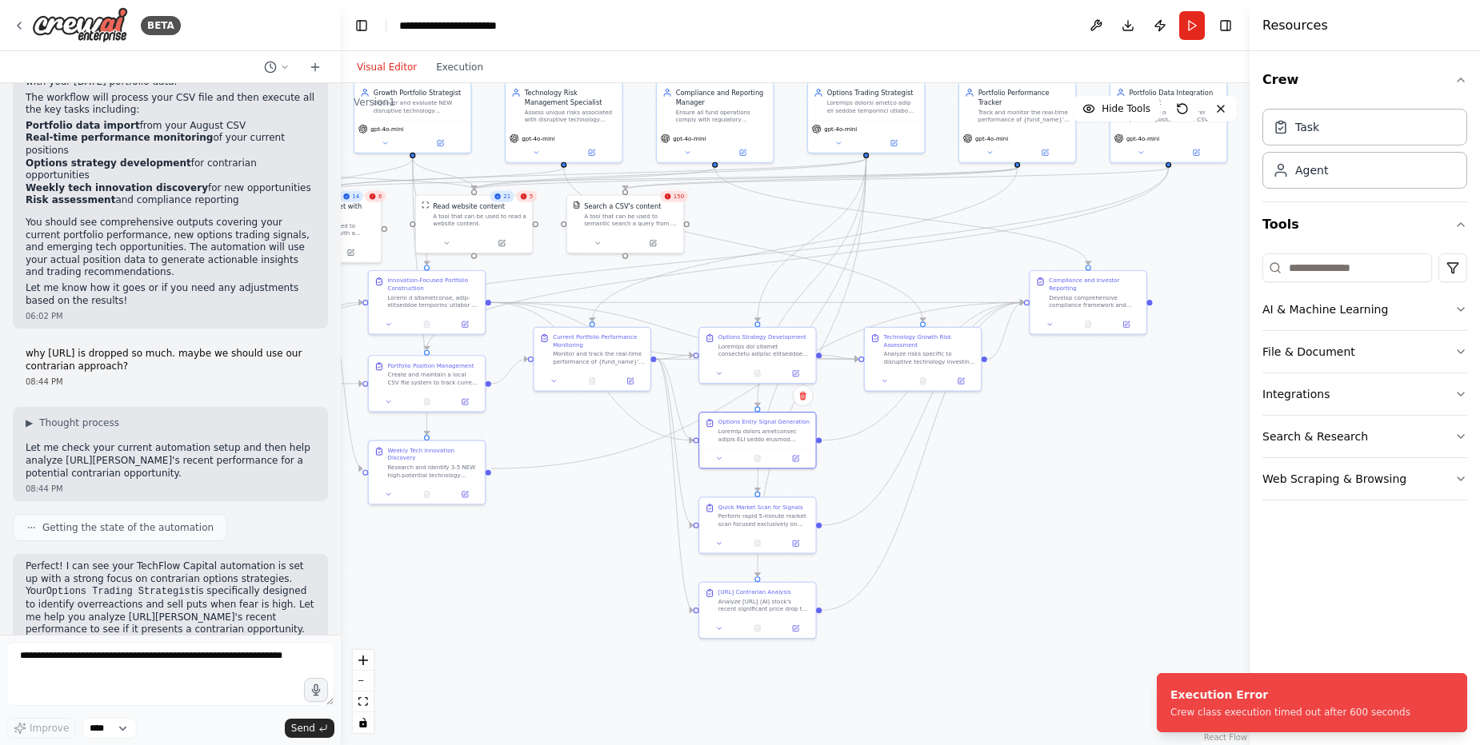
click at [929, 486] on div ".deletable-edge-delete-btn { width: 20px; height: 20px; border: 0px solid #ffff…" at bounding box center [795, 414] width 909 height 662
click at [196, 670] on textarea at bounding box center [170, 674] width 328 height 64
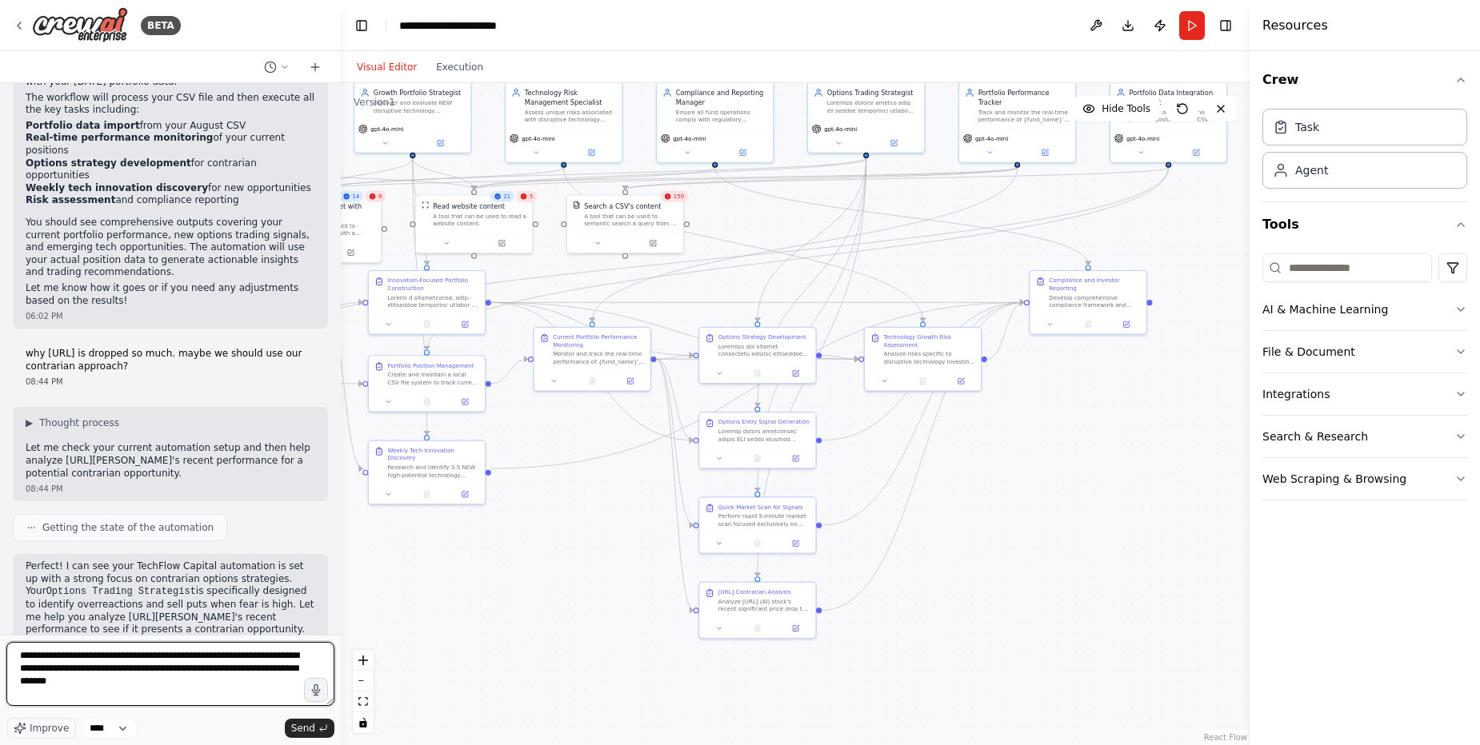
type textarea "**********"
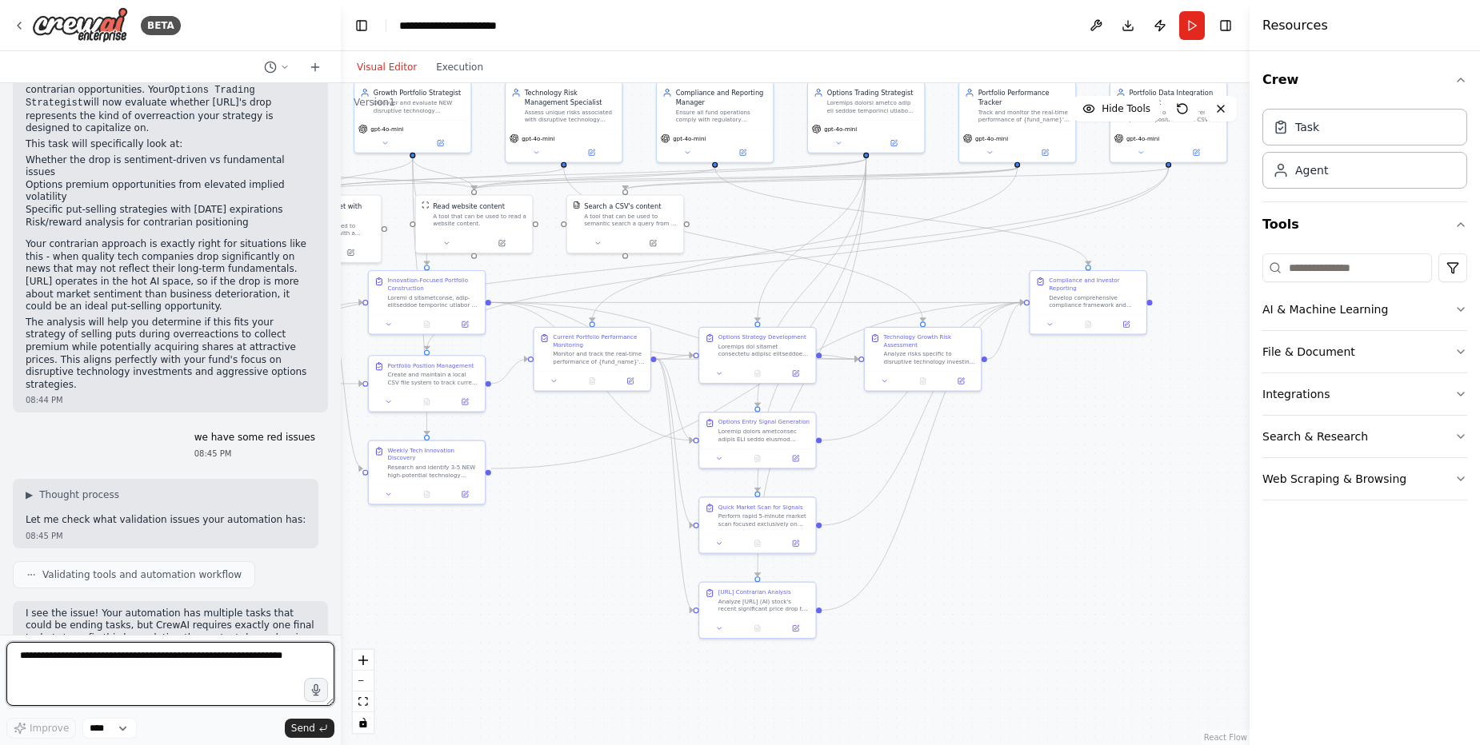
scroll to position [46591, 0]
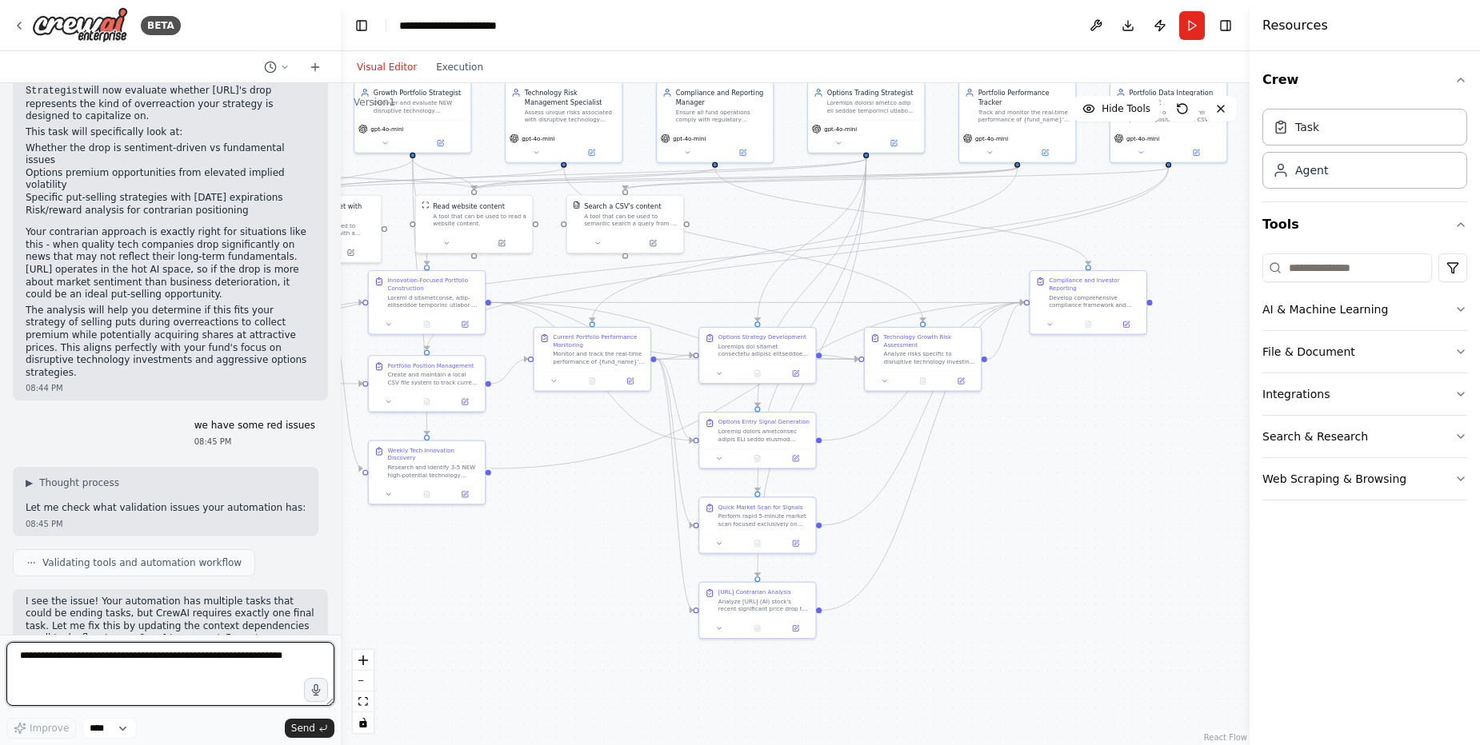
click at [146, 666] on textarea at bounding box center [170, 674] width 328 height 64
type textarea "**********"
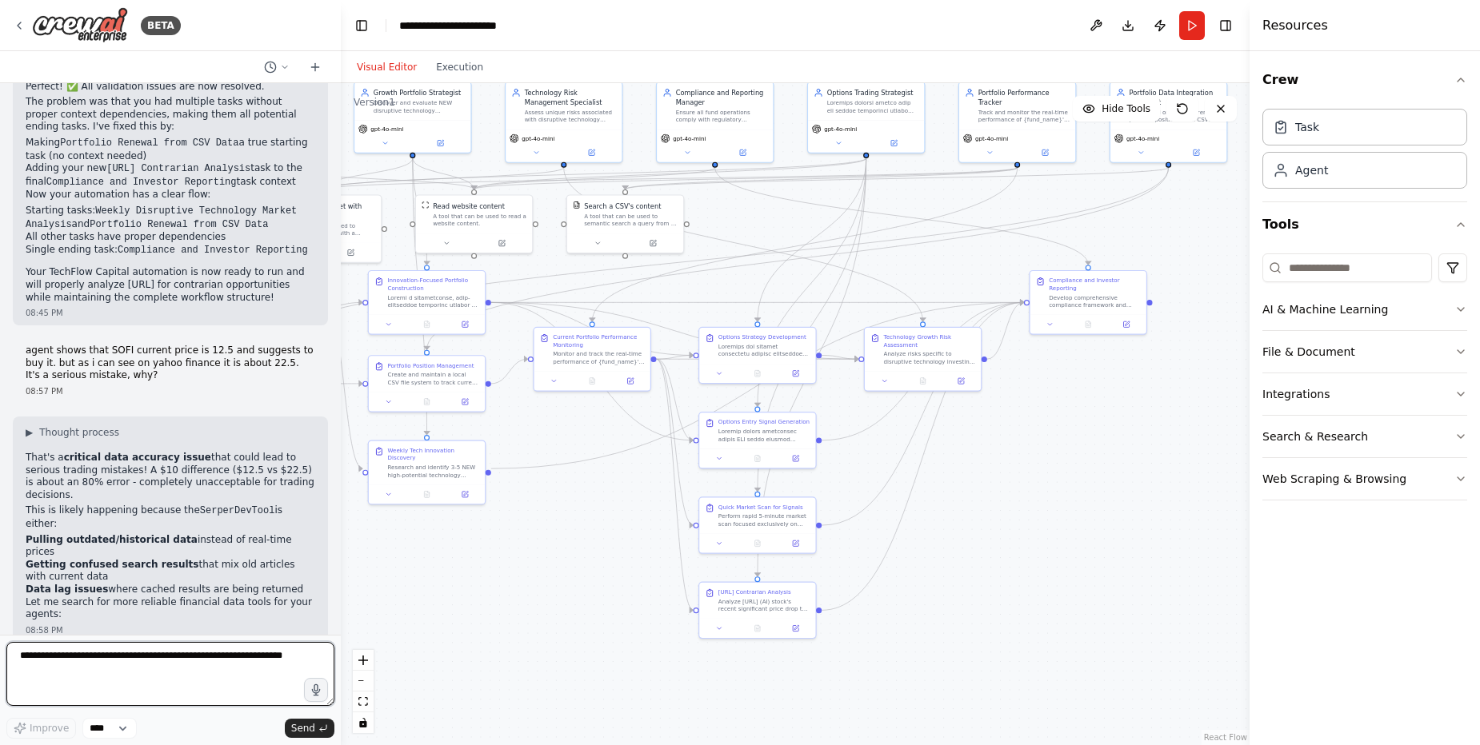
scroll to position [47415, 0]
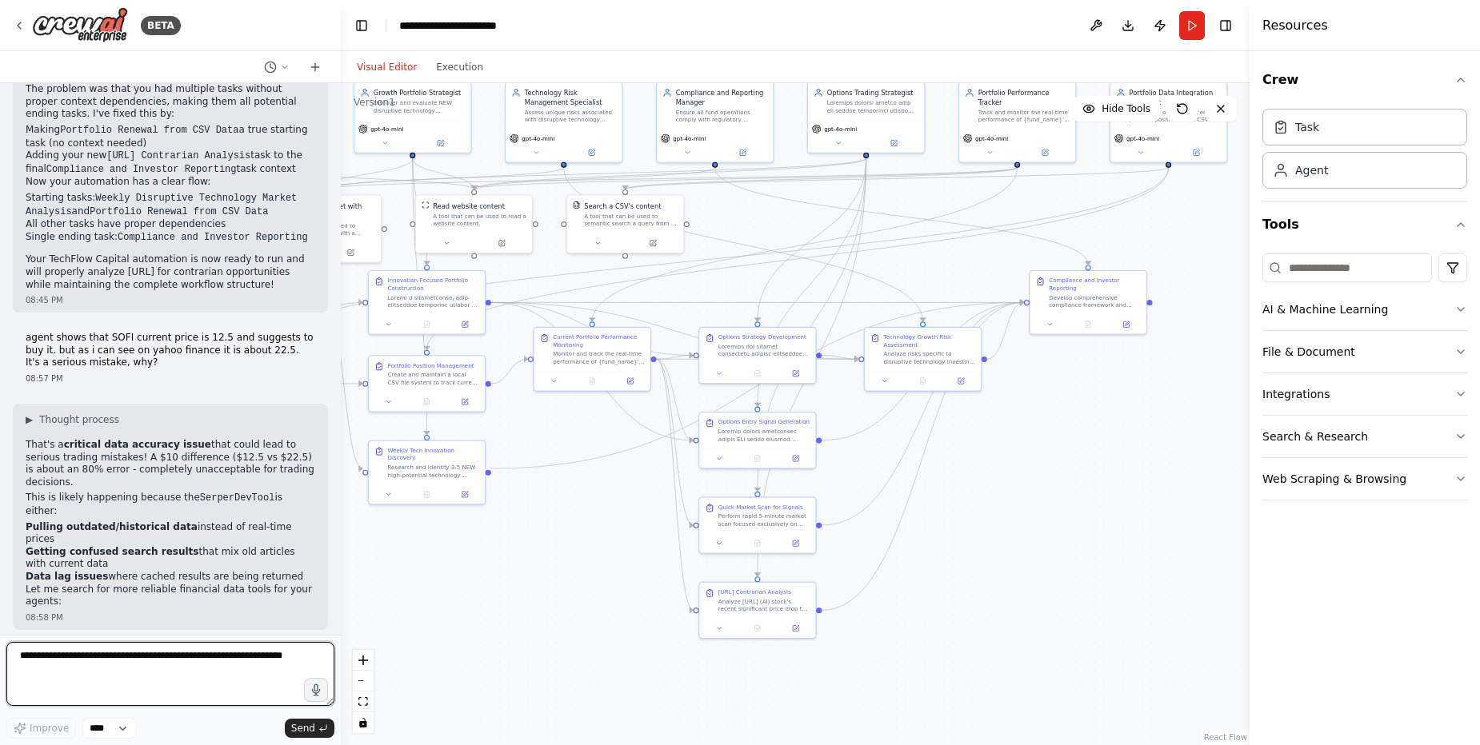
click at [244, 658] on textarea at bounding box center [170, 674] width 328 height 64
type textarea "**********"
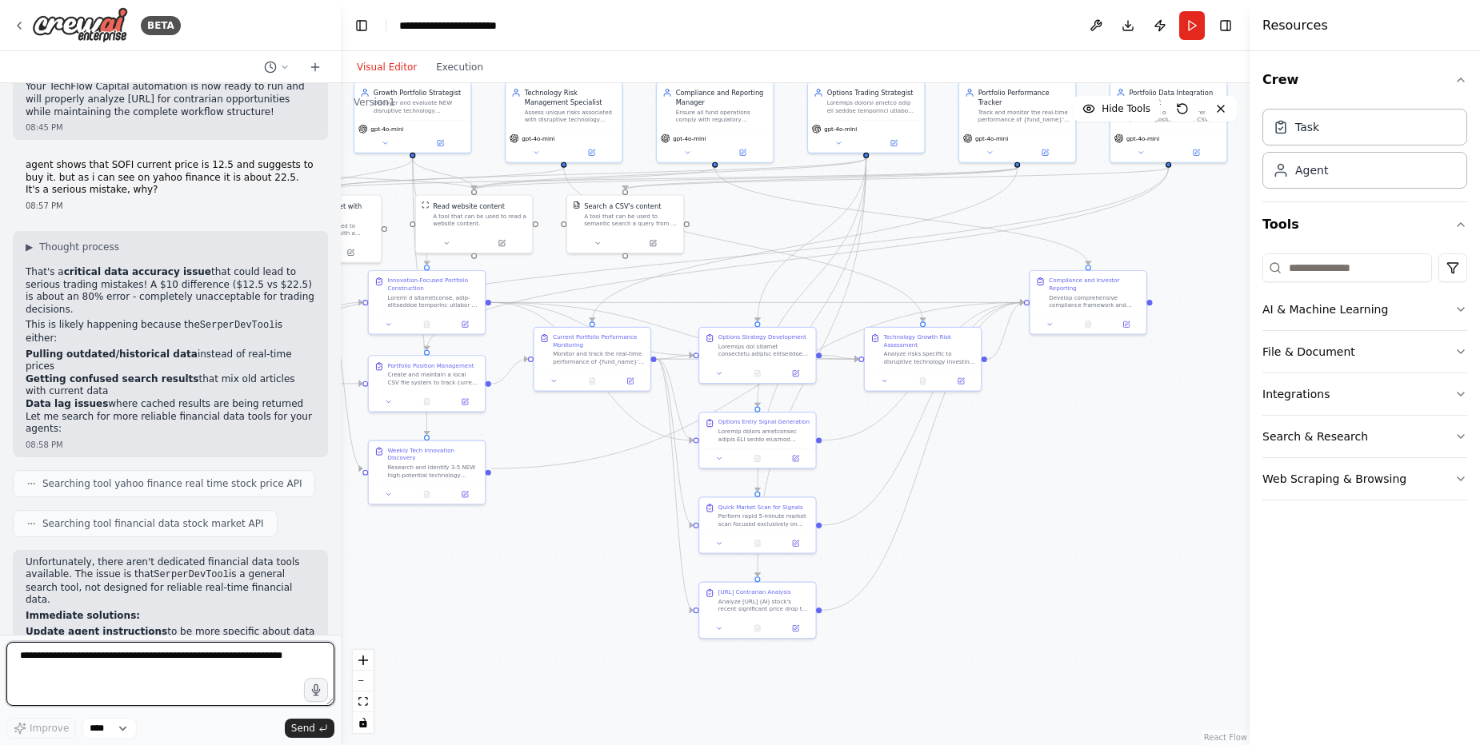
scroll to position [47616, 0]
